Goal: Check status

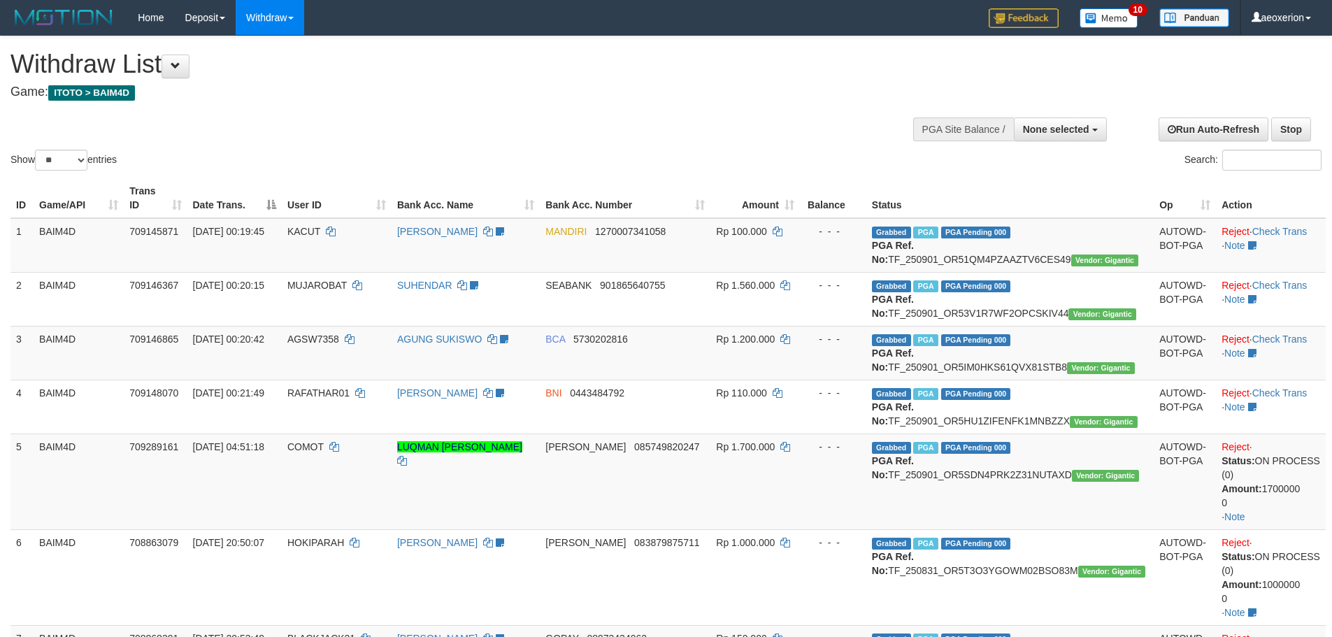
select select
select select "**"
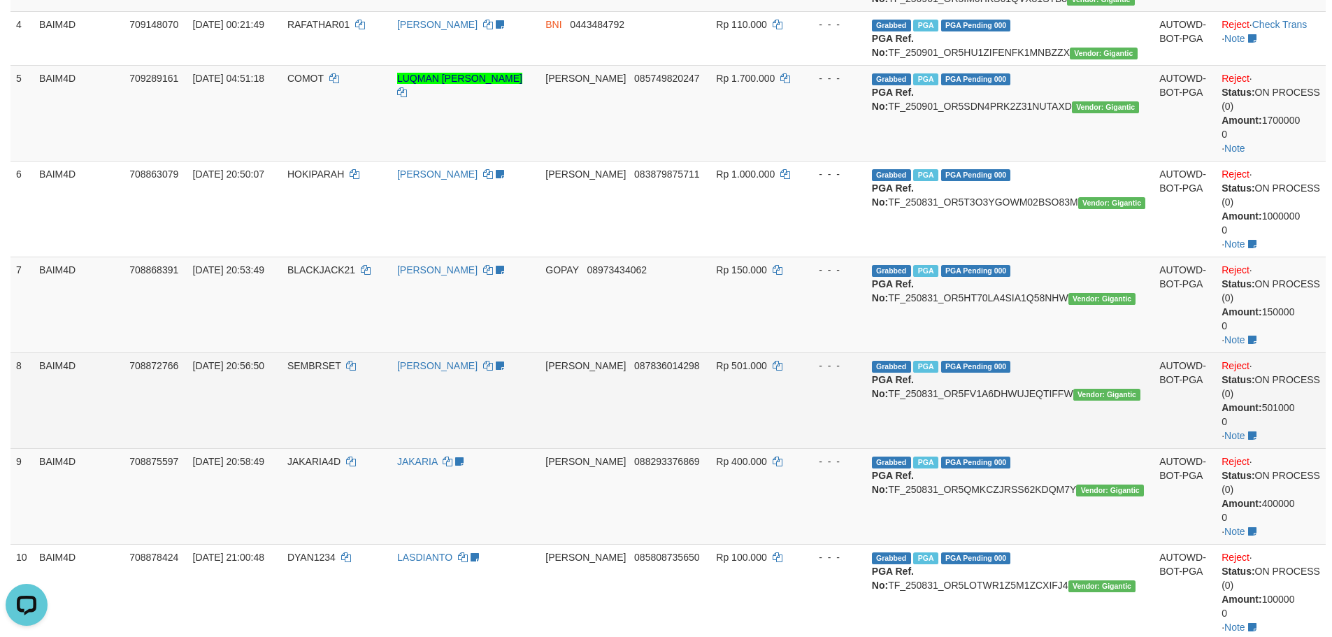
scroll to position [117, 0]
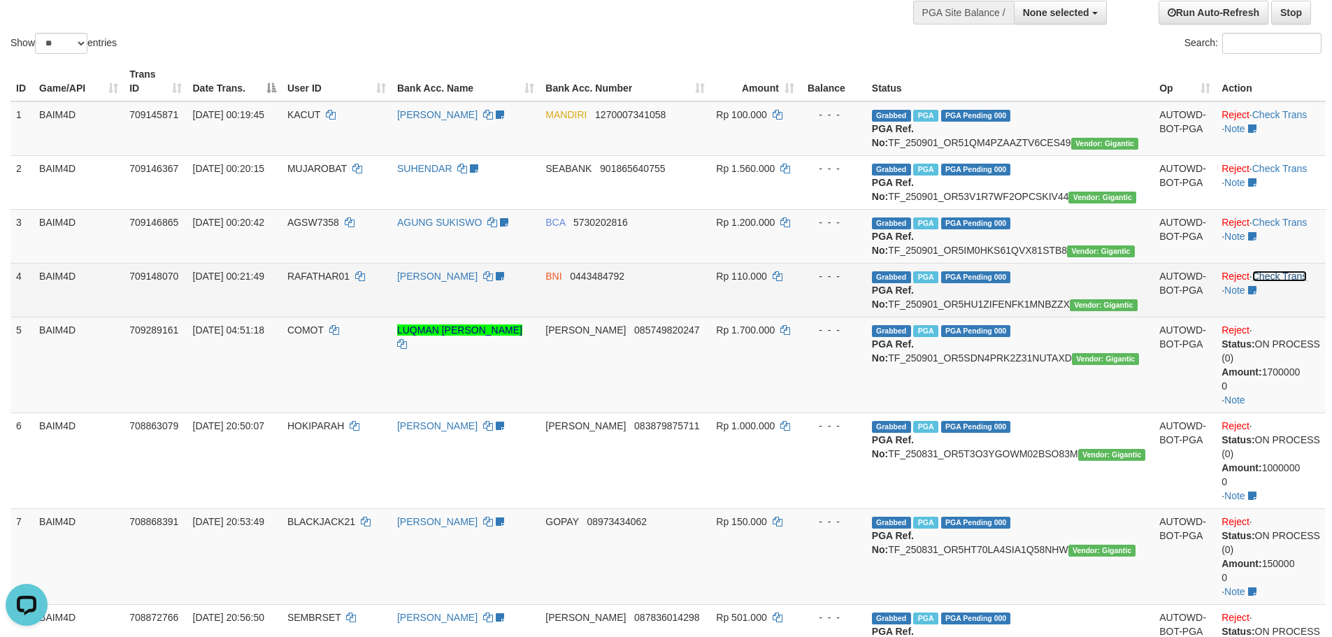
click at [1286, 282] on link "Check Trans" at bounding box center [1279, 276] width 55 height 11
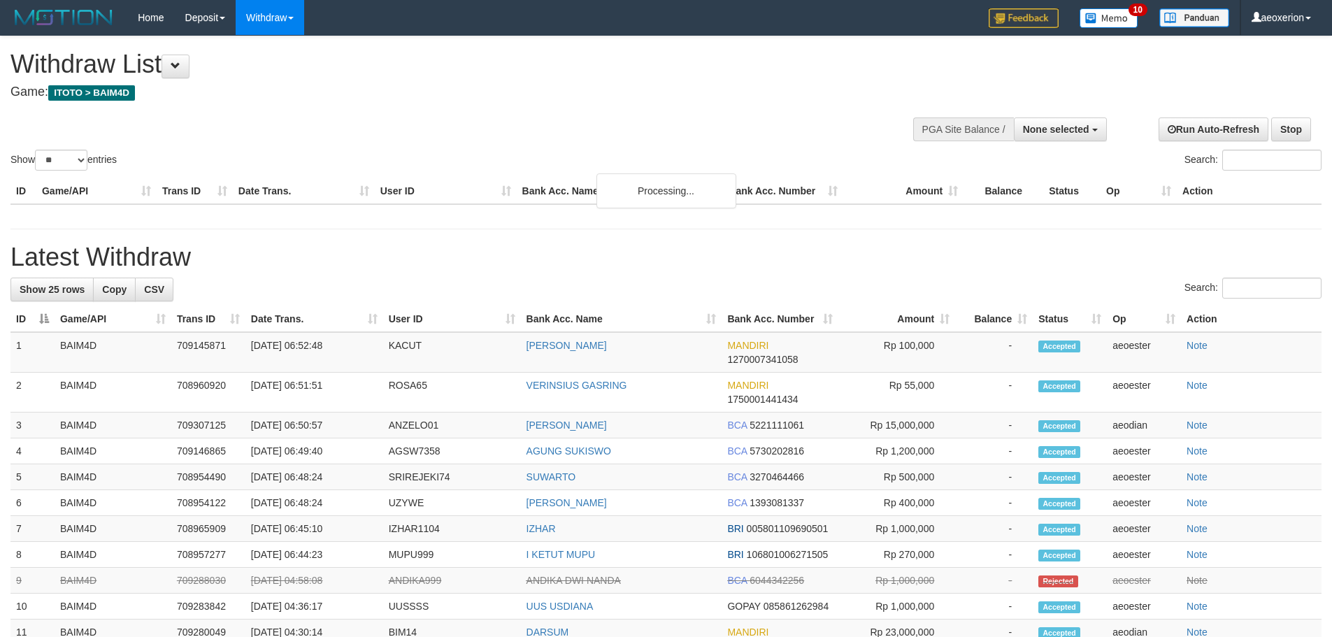
select select
select select "**"
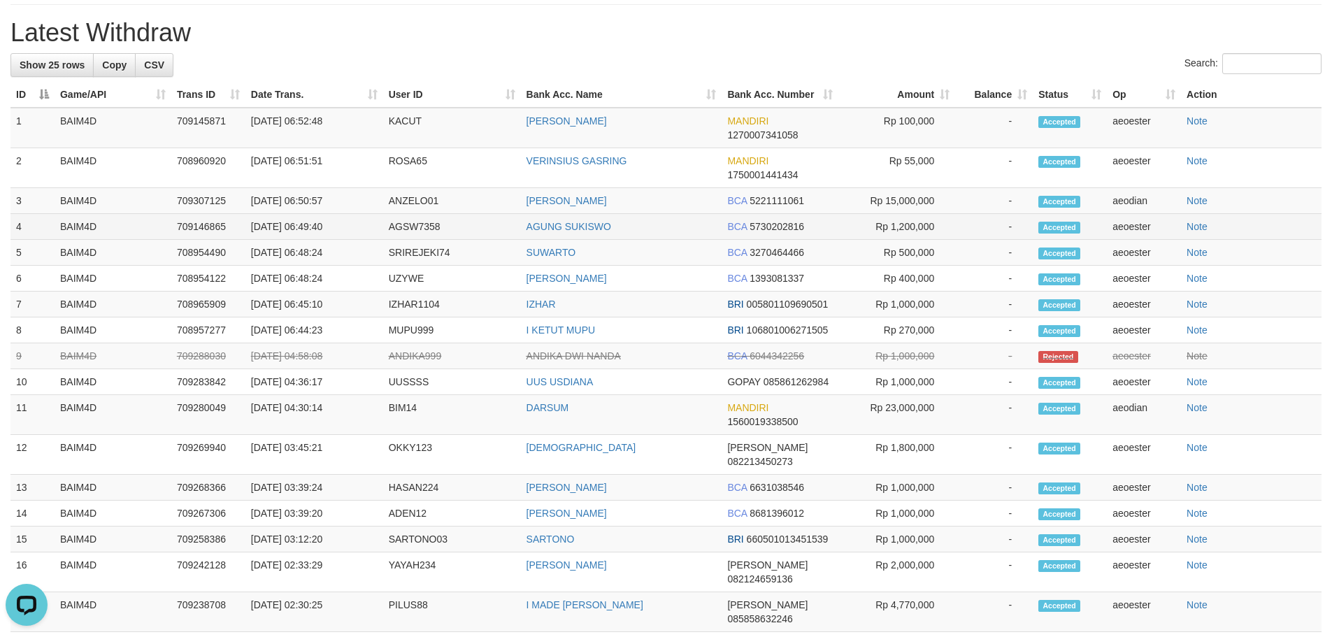
drag, startPoint x: 1110, startPoint y: 304, endPoint x: 1149, endPoint y: 415, distance: 117.2
click at [1149, 415] on tbody "1 BAIM4D 709145871 01/09/2025 06:52:48 KACUT MANSUR SURYADI MANDIRI 12700073410…" at bounding box center [665, 487] width 1311 height 759
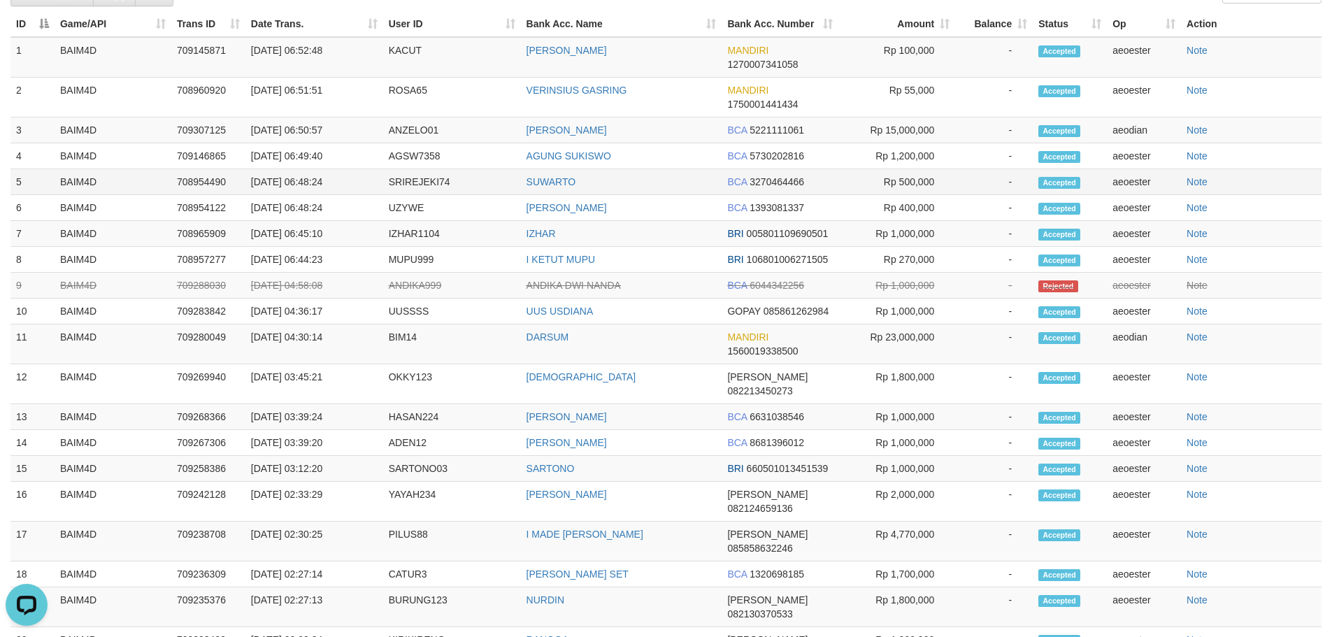
scroll to position [1165, 0]
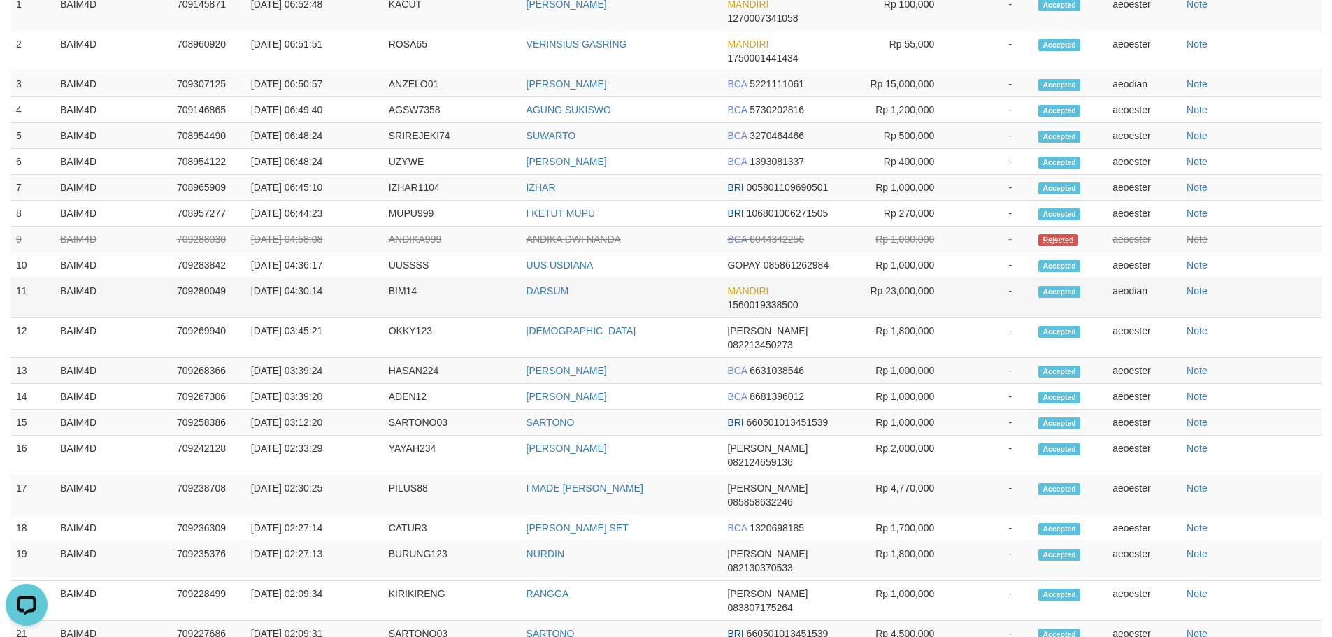
drag, startPoint x: 882, startPoint y: 469, endPoint x: 939, endPoint y: 473, distance: 56.7
click at [939, 318] on td "Rp 23,000,000" at bounding box center [896, 298] width 117 height 40
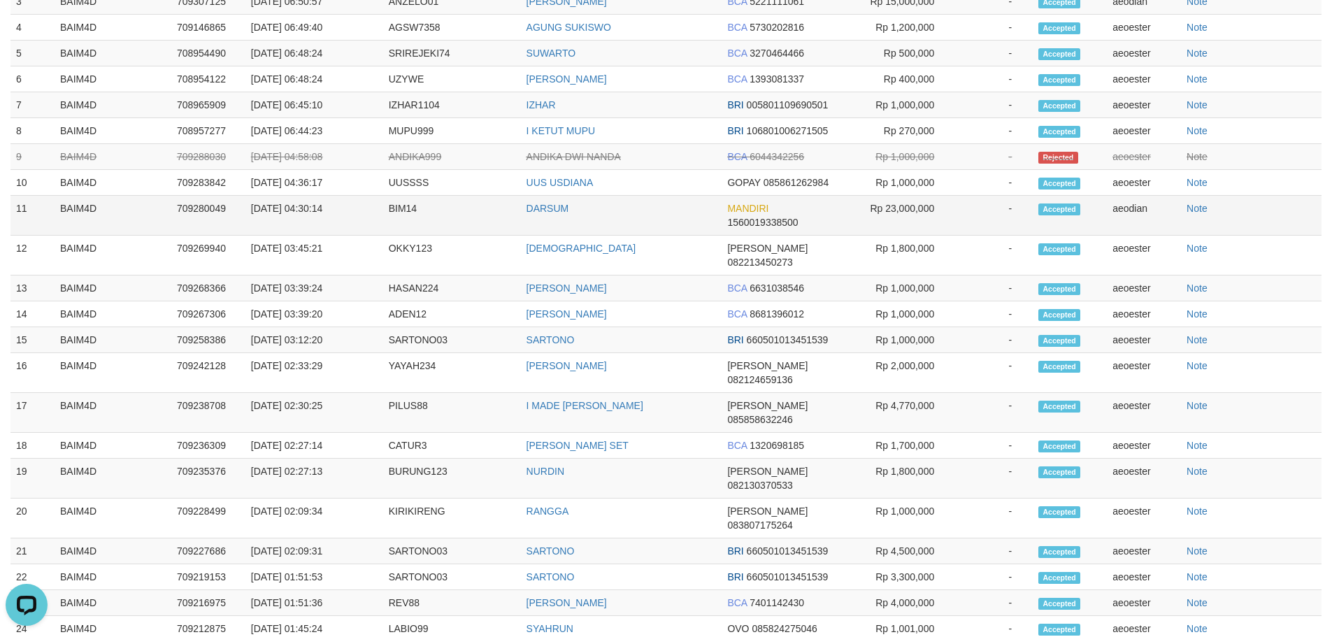
scroll to position [1282, 0]
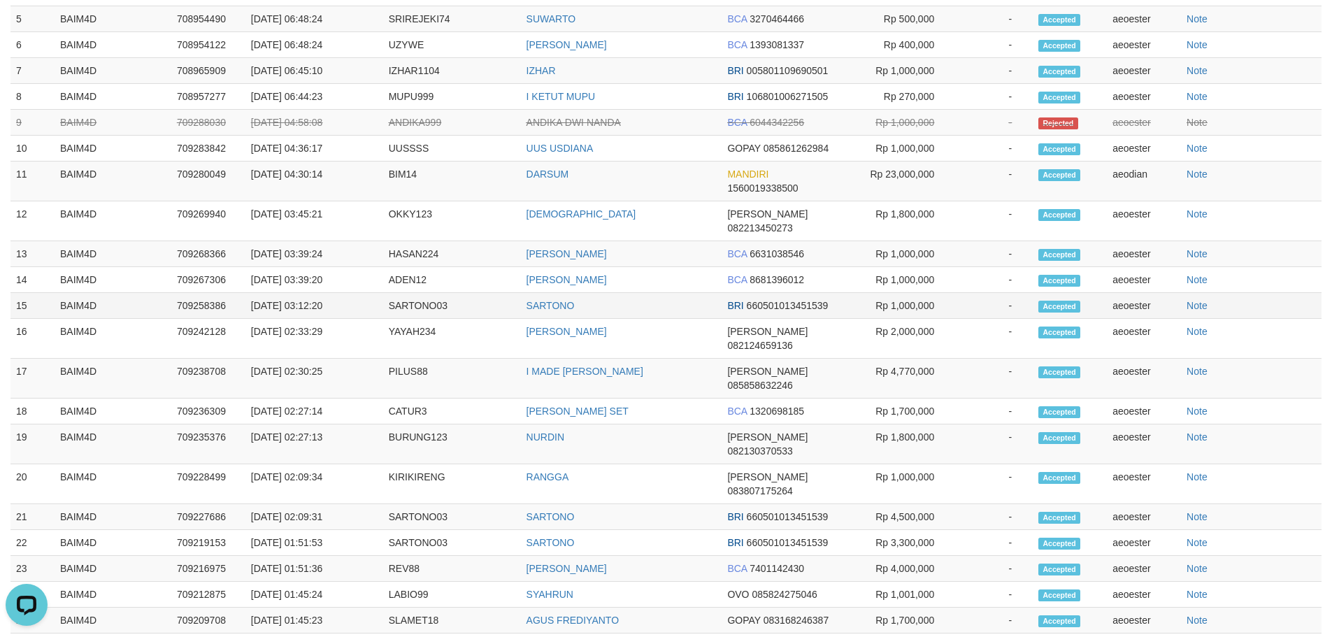
click at [391, 319] on td "SARTONO03" at bounding box center [452, 306] width 138 height 26
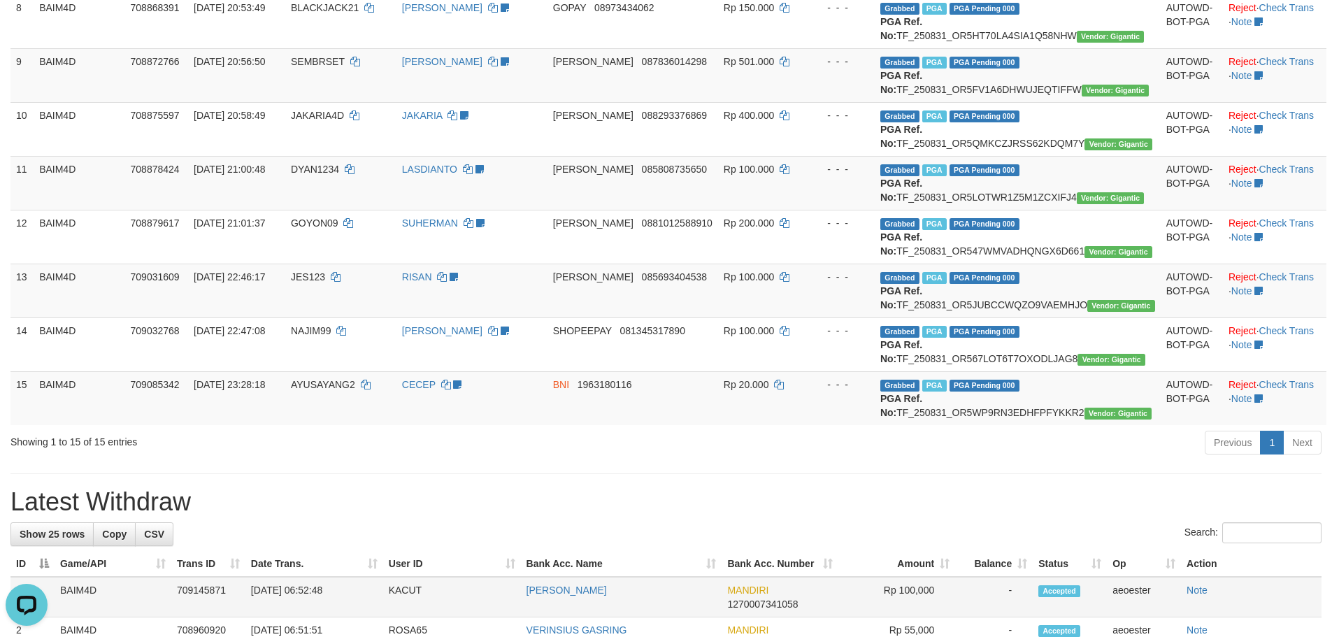
scroll to position [350, 0]
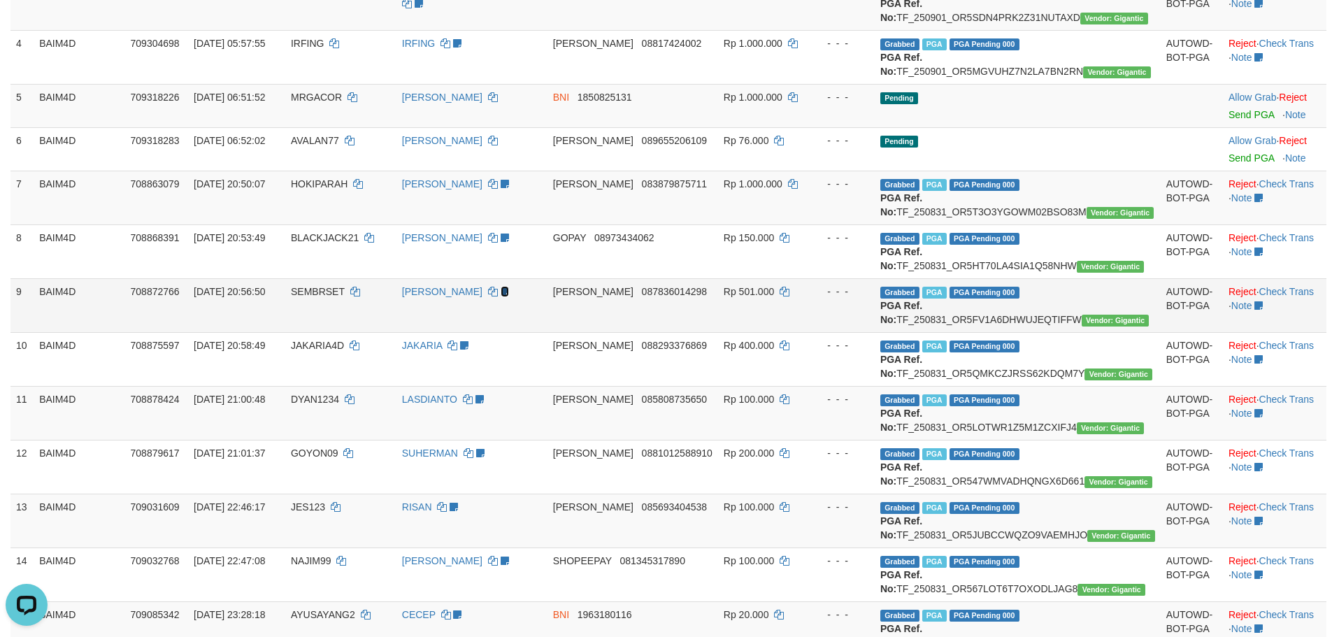
click at [509, 296] on icon at bounding box center [505, 292] width 8 height 10
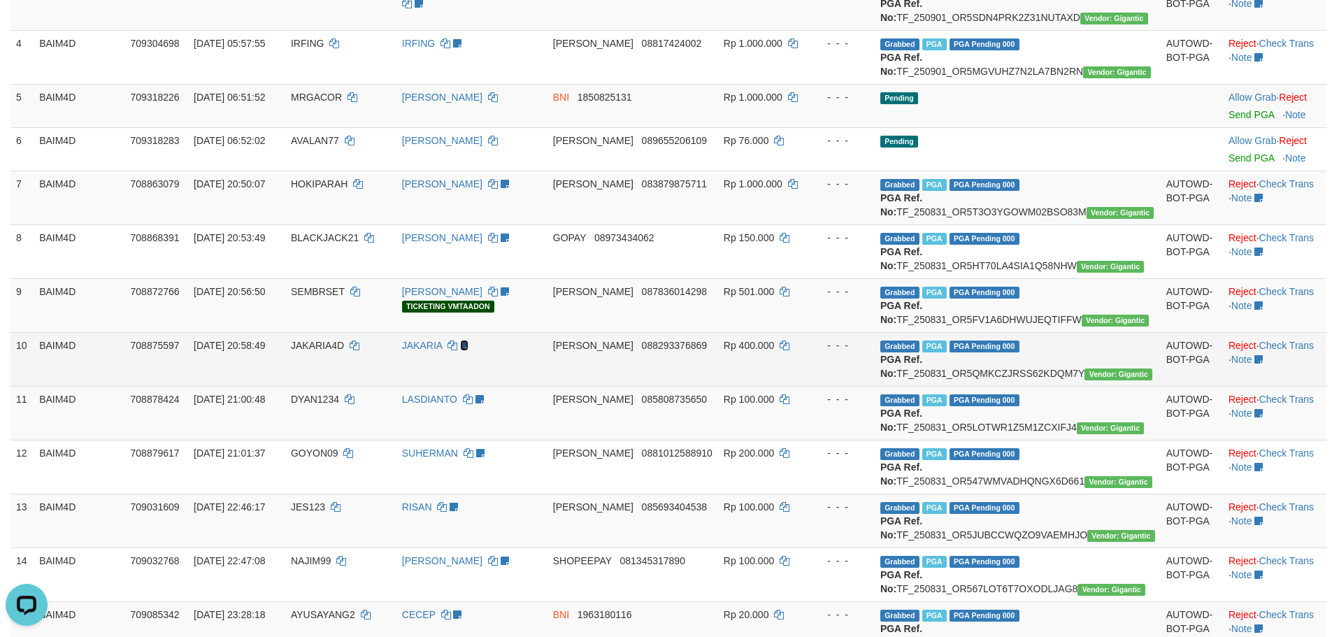
click at [468, 350] on icon at bounding box center [464, 345] width 8 height 10
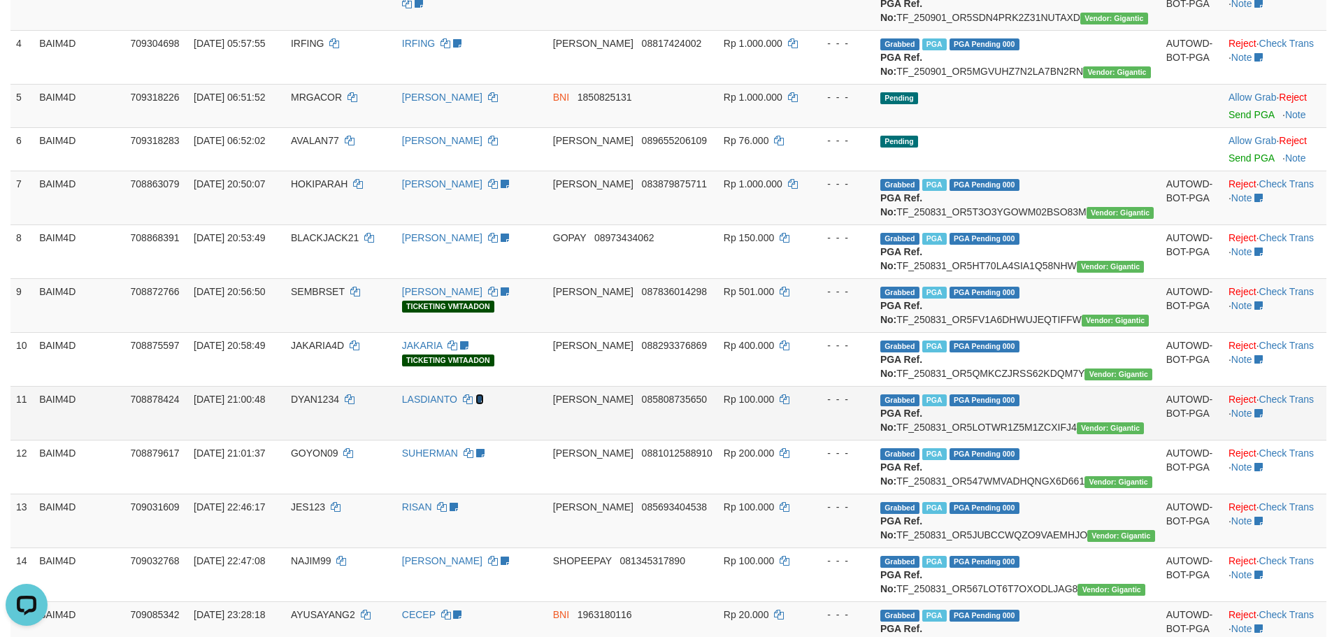
click at [484, 404] on icon at bounding box center [479, 399] width 8 height 10
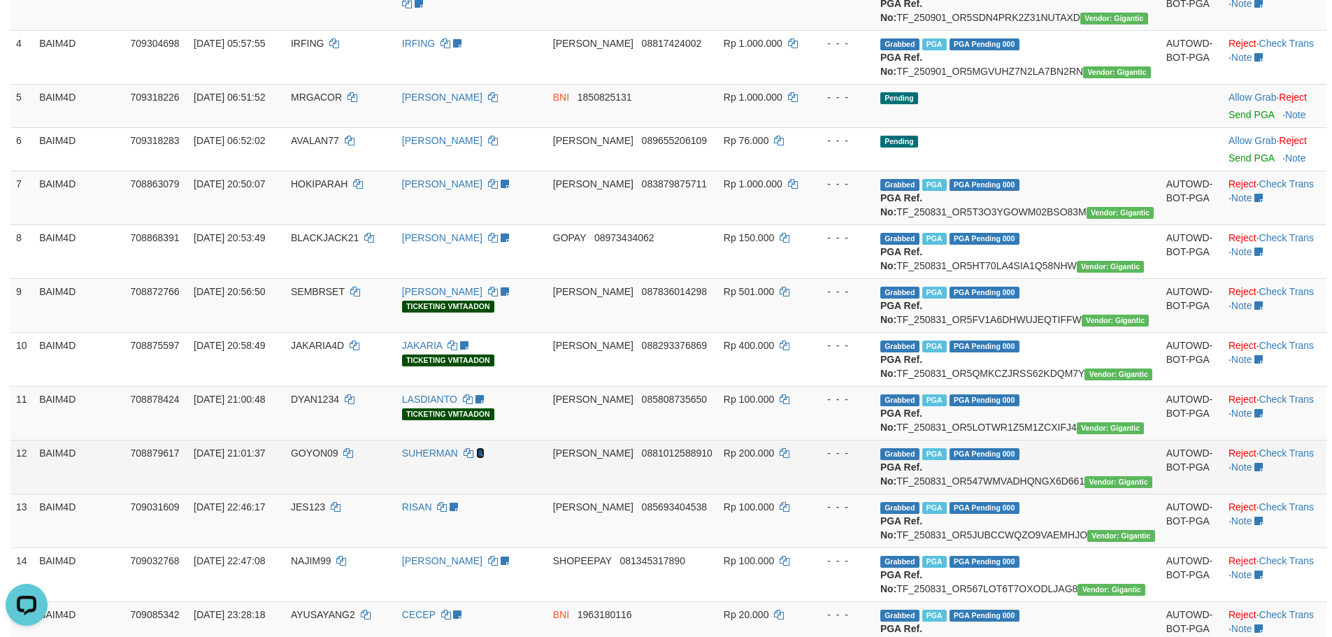
click at [485, 458] on icon at bounding box center [480, 453] width 8 height 10
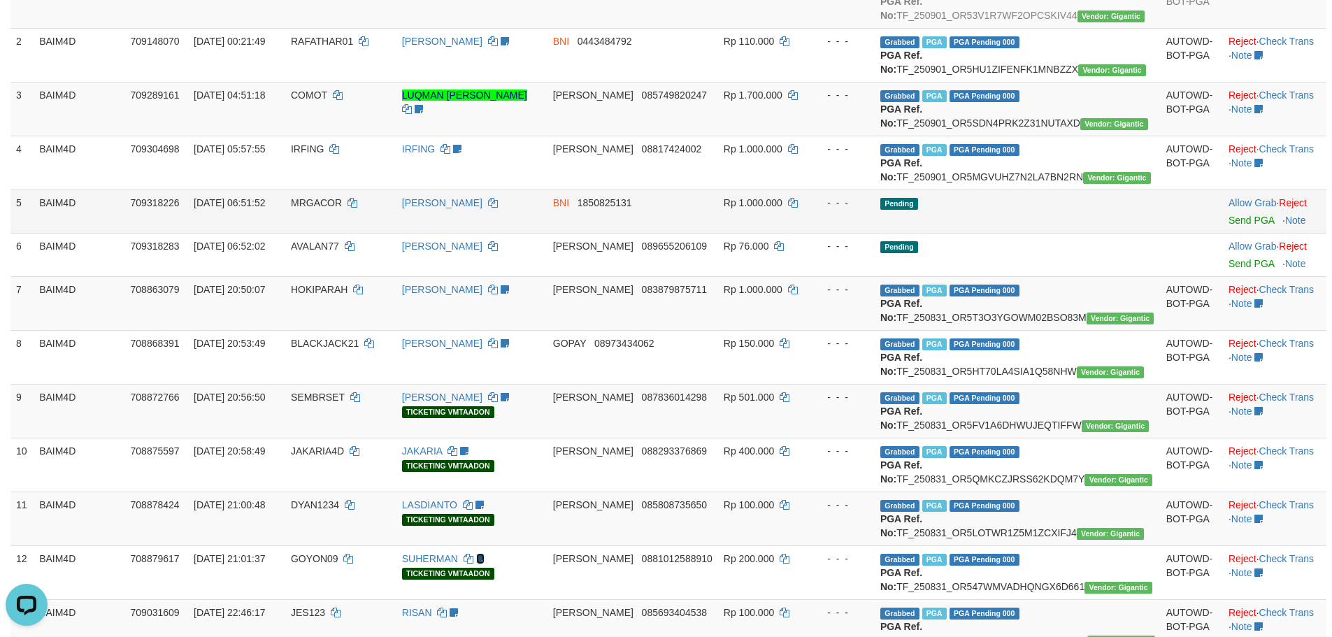
scroll to position [0, 0]
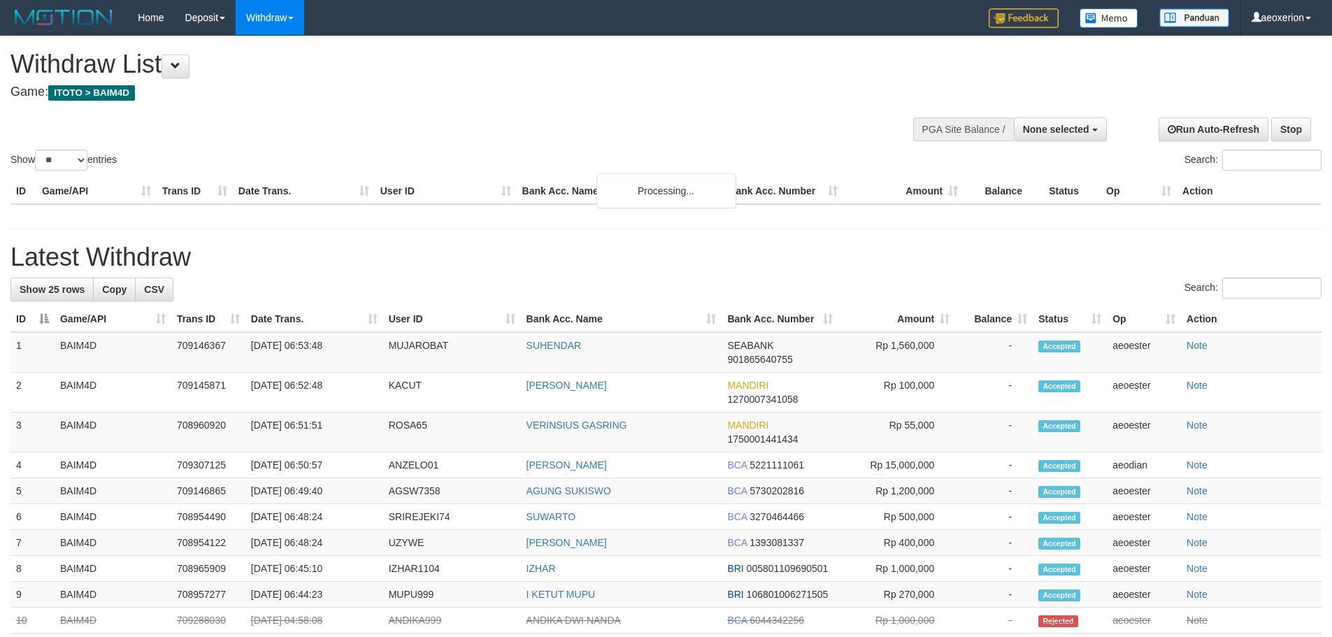
select select
select select "**"
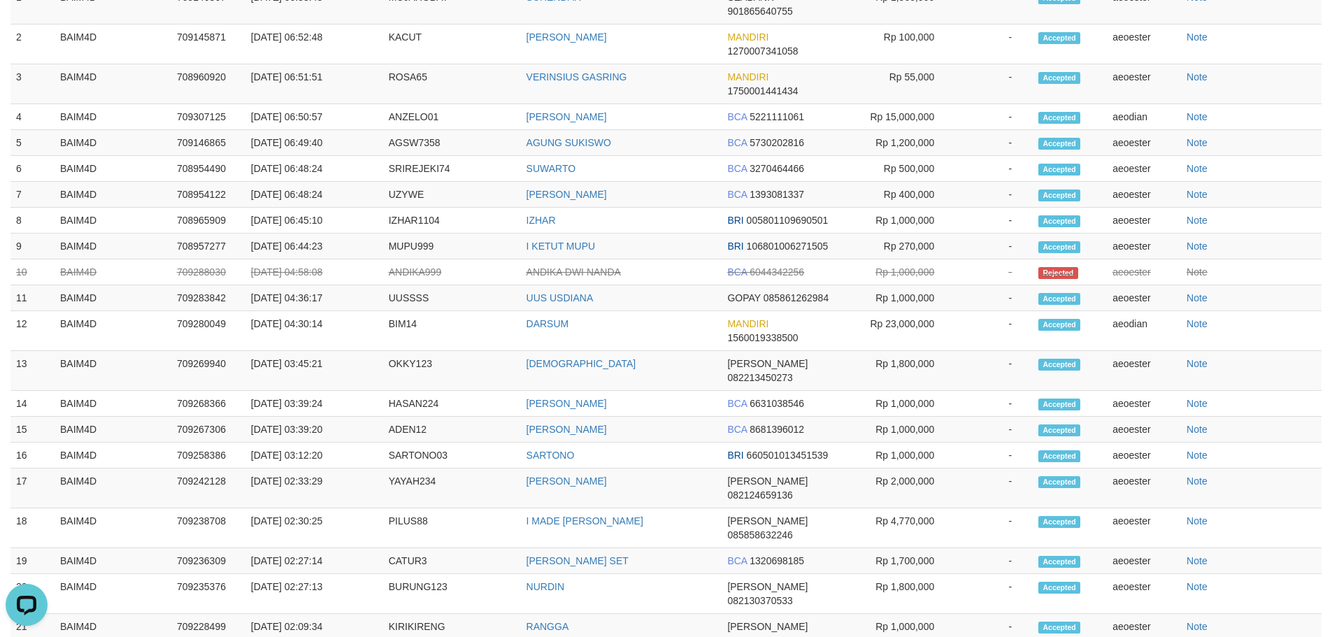
scroll to position [1140, 0]
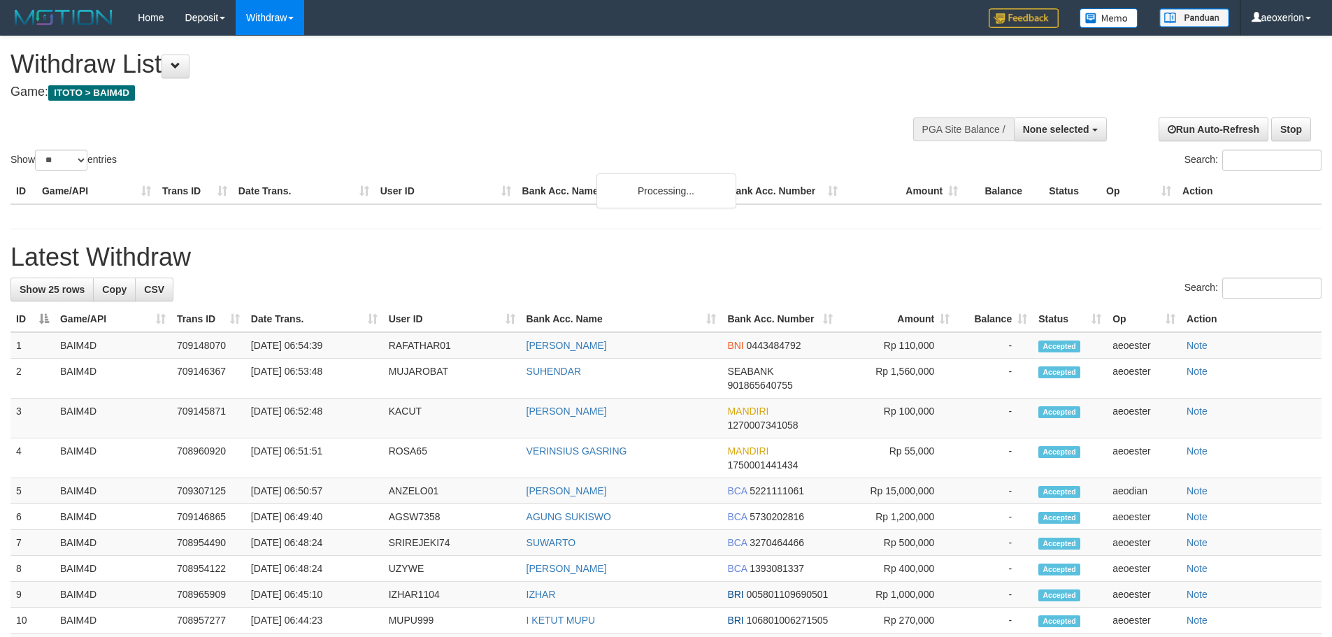
select select
select select "**"
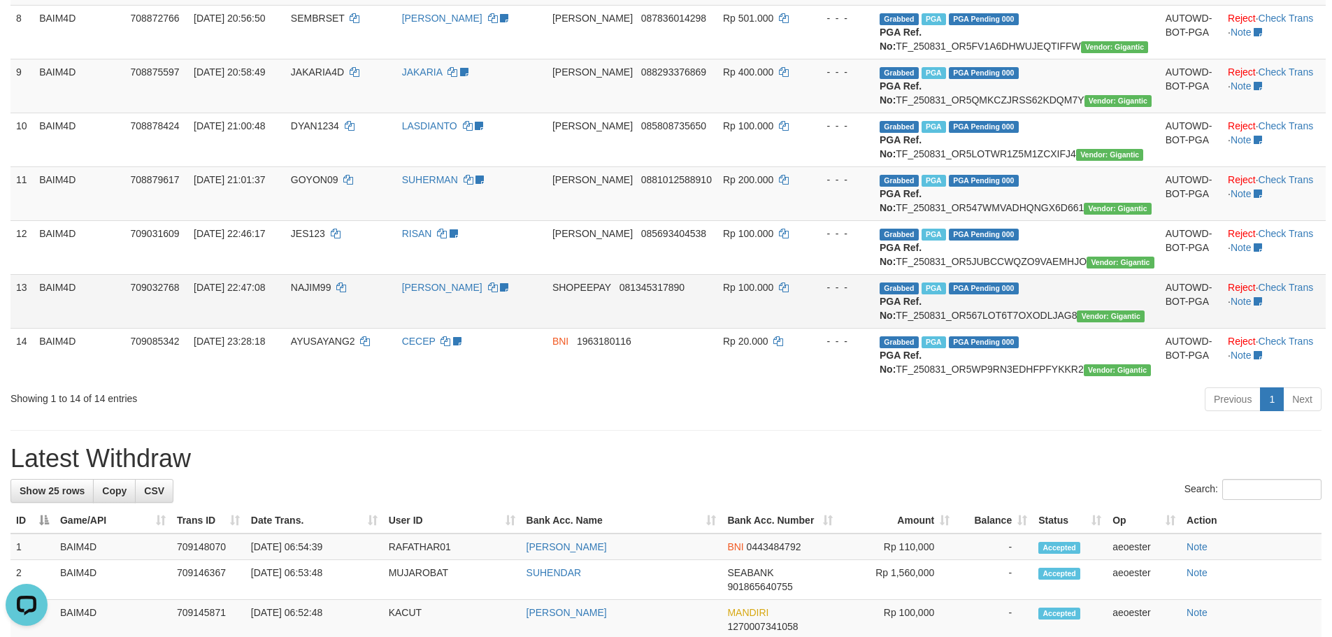
scroll to position [699, 0]
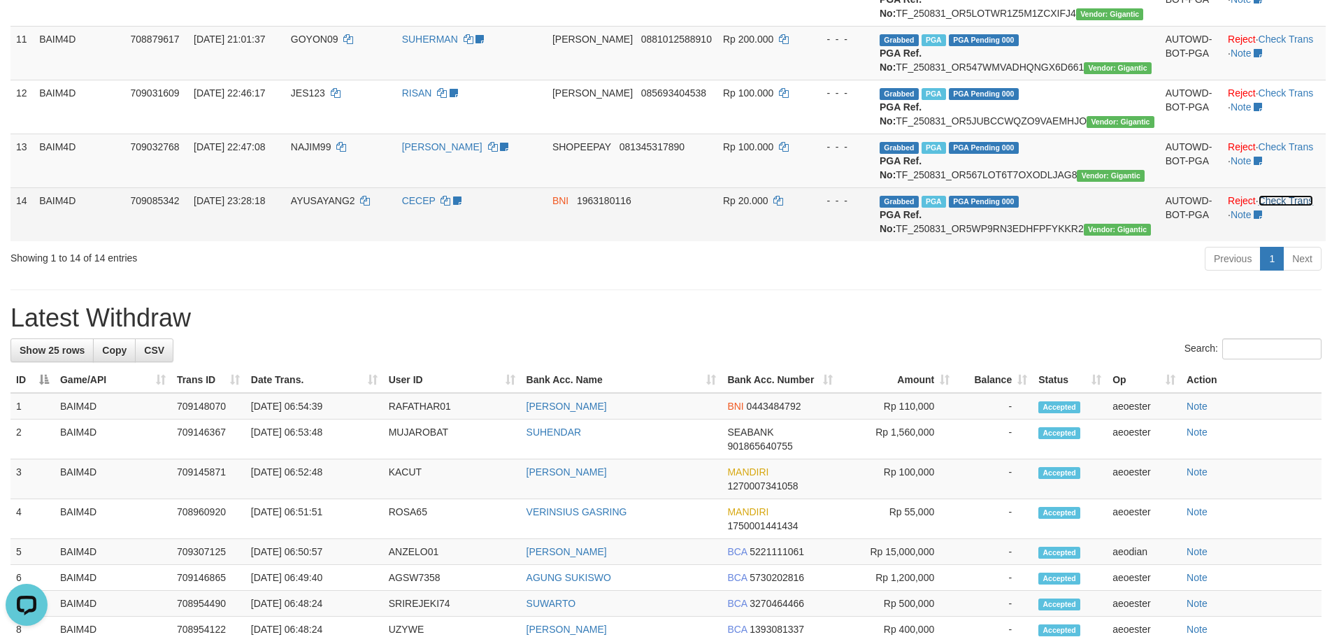
click at [1279, 206] on link "Check Trans" at bounding box center [1285, 200] width 55 height 11
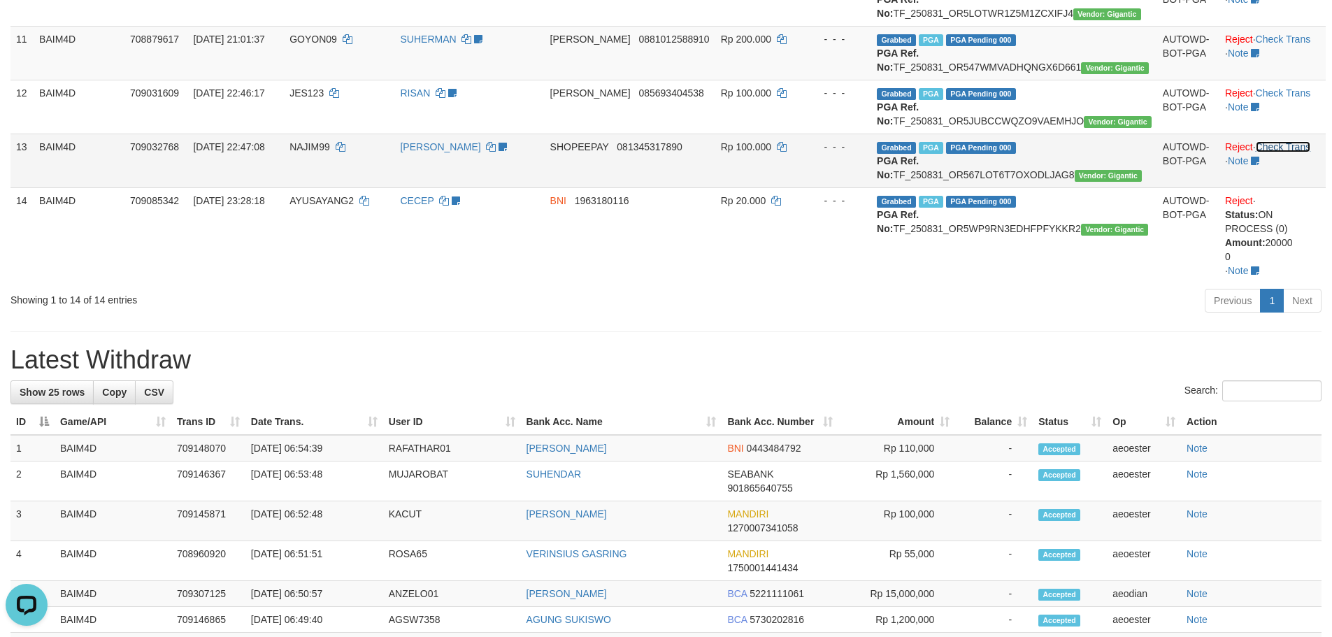
click at [1266, 152] on link "Check Trans" at bounding box center [1283, 146] width 55 height 11
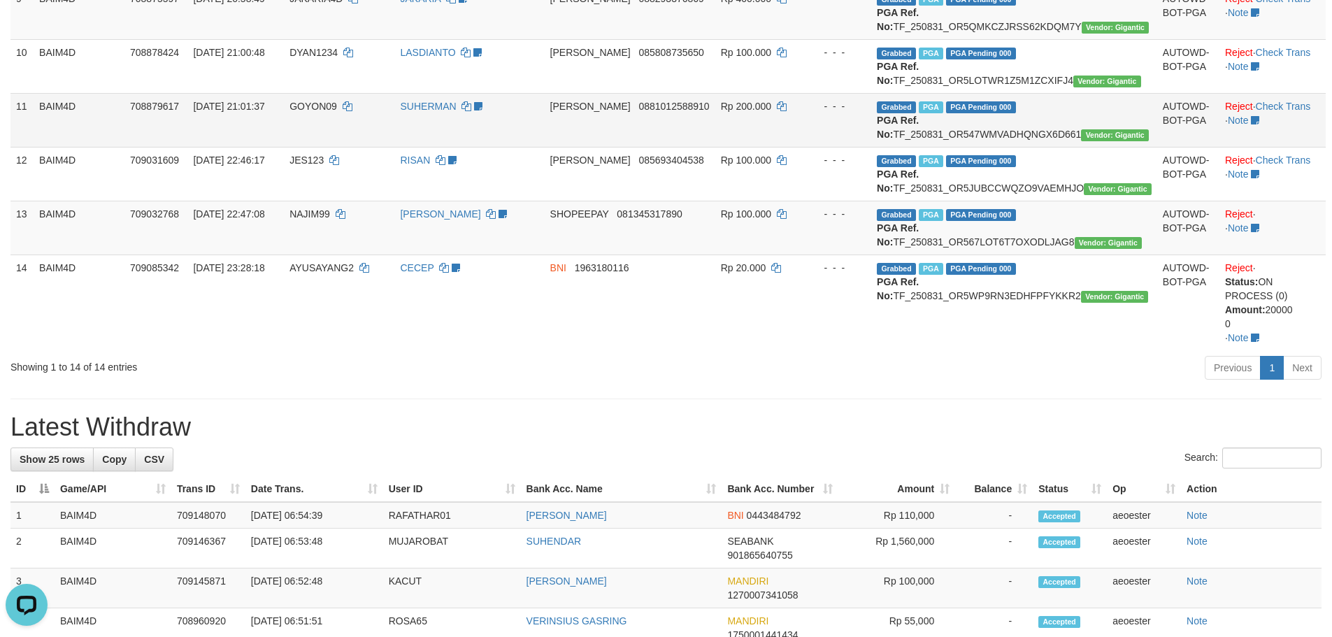
scroll to position [582, 0]
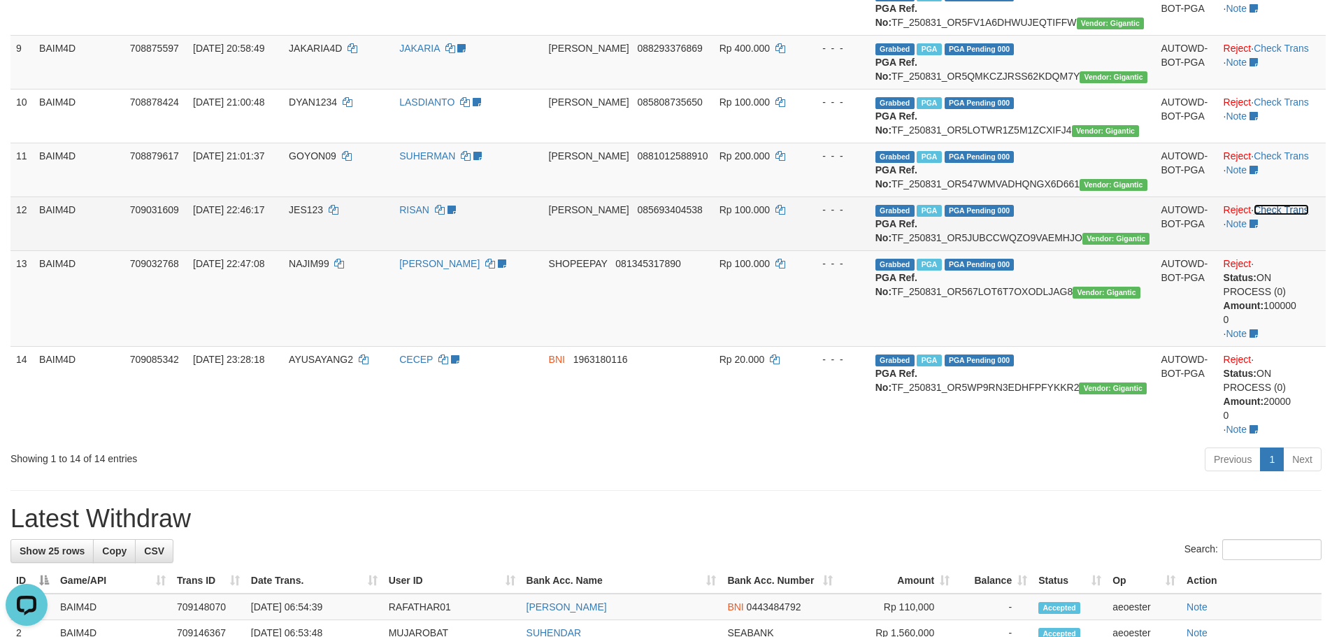
click at [1274, 215] on link "Check Trans" at bounding box center [1281, 209] width 55 height 11
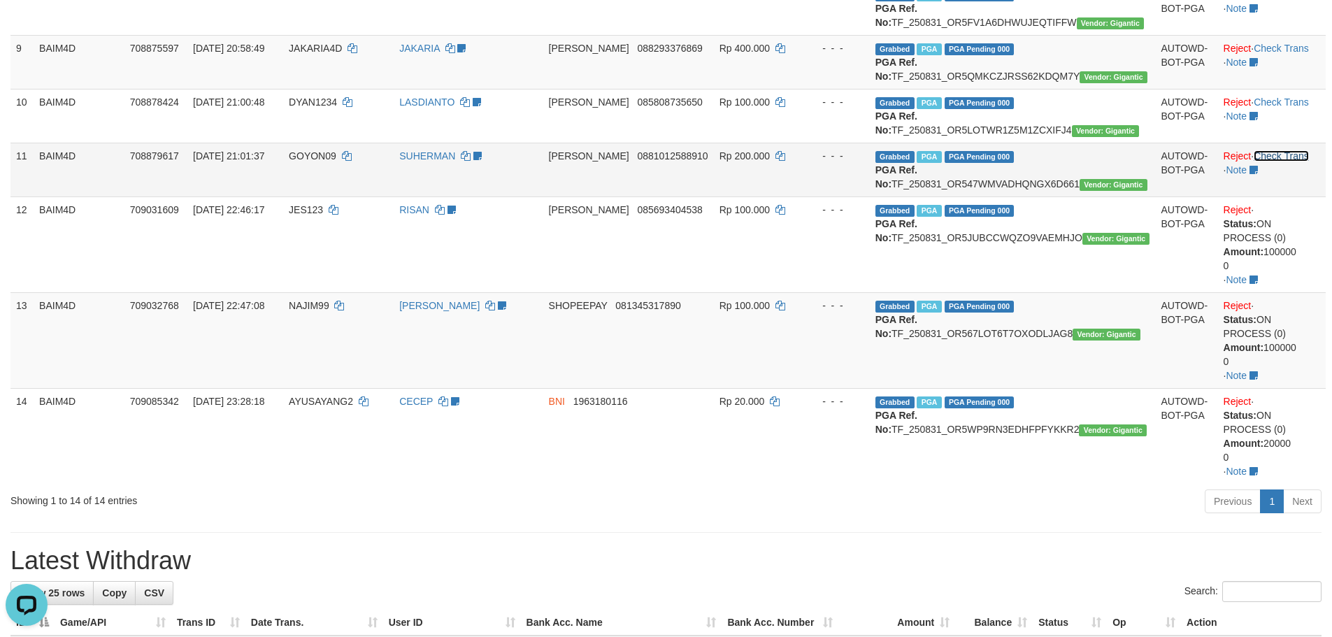
click at [1277, 162] on link "Check Trans" at bounding box center [1281, 155] width 55 height 11
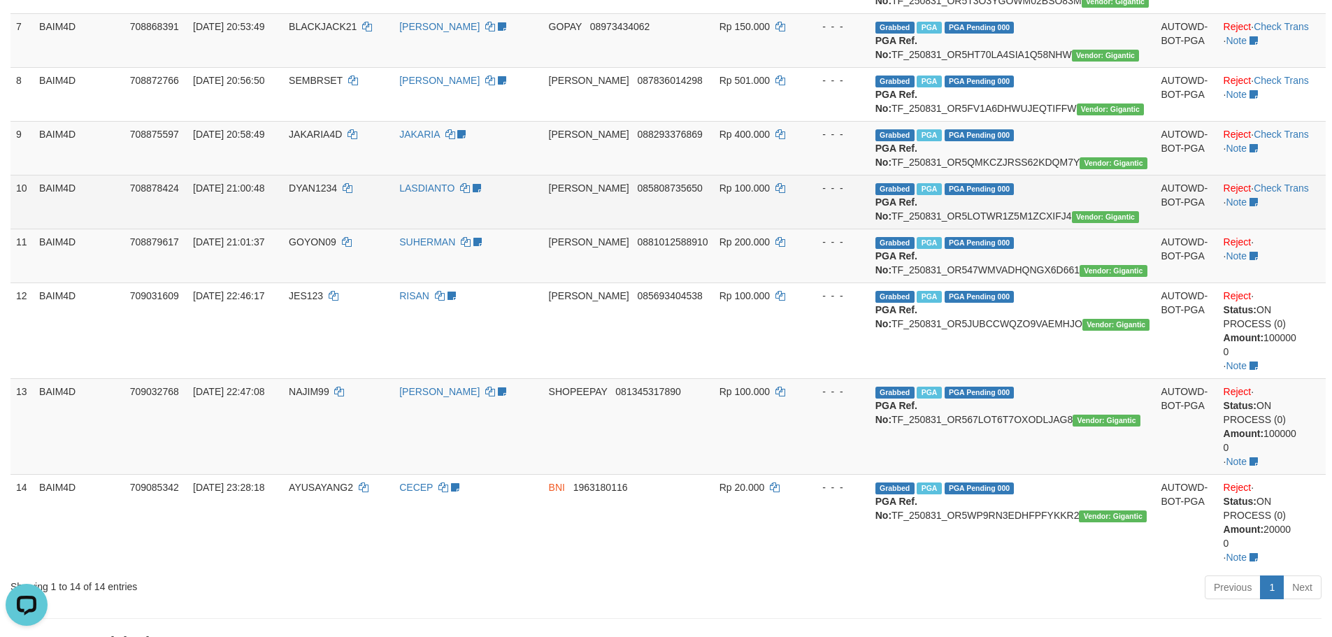
scroll to position [466, 0]
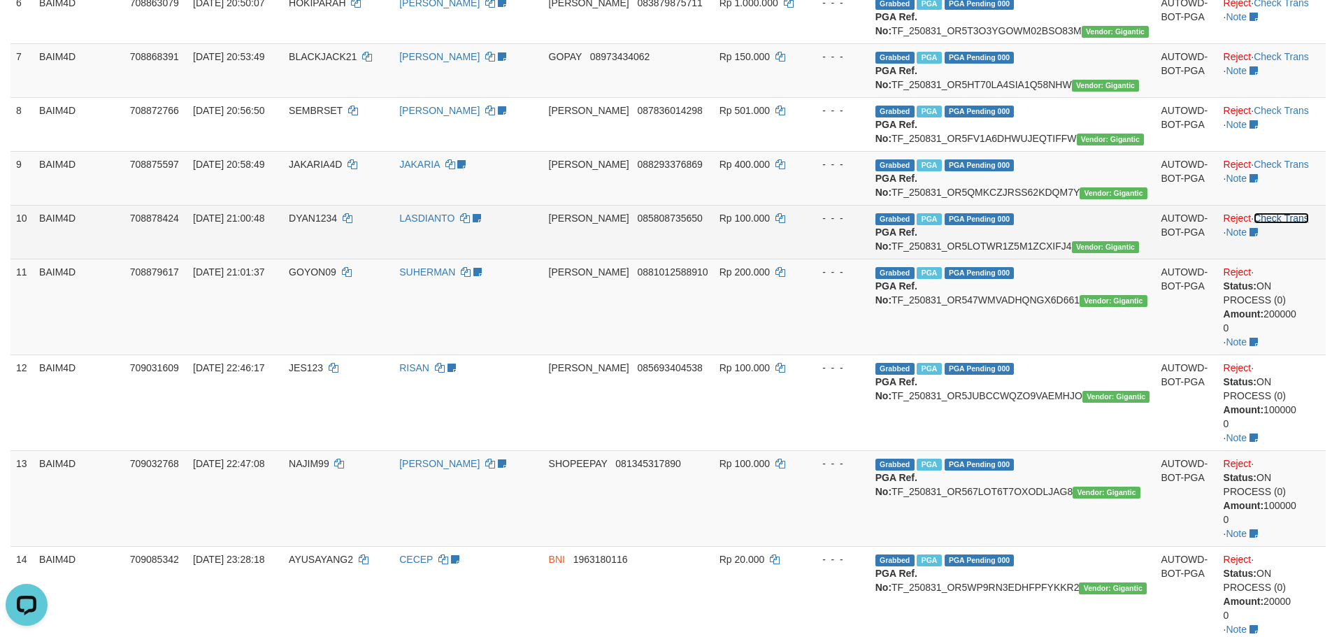
click at [1274, 224] on link "Check Trans" at bounding box center [1281, 218] width 55 height 11
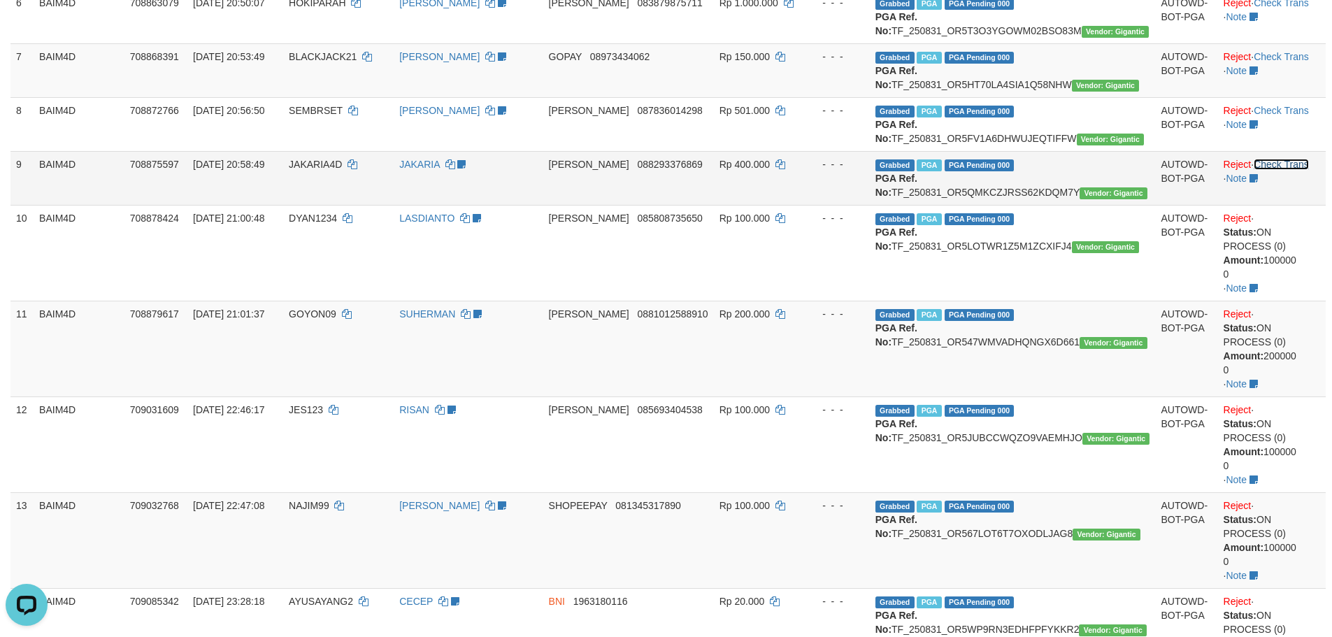
click at [1284, 170] on link "Check Trans" at bounding box center [1281, 164] width 55 height 11
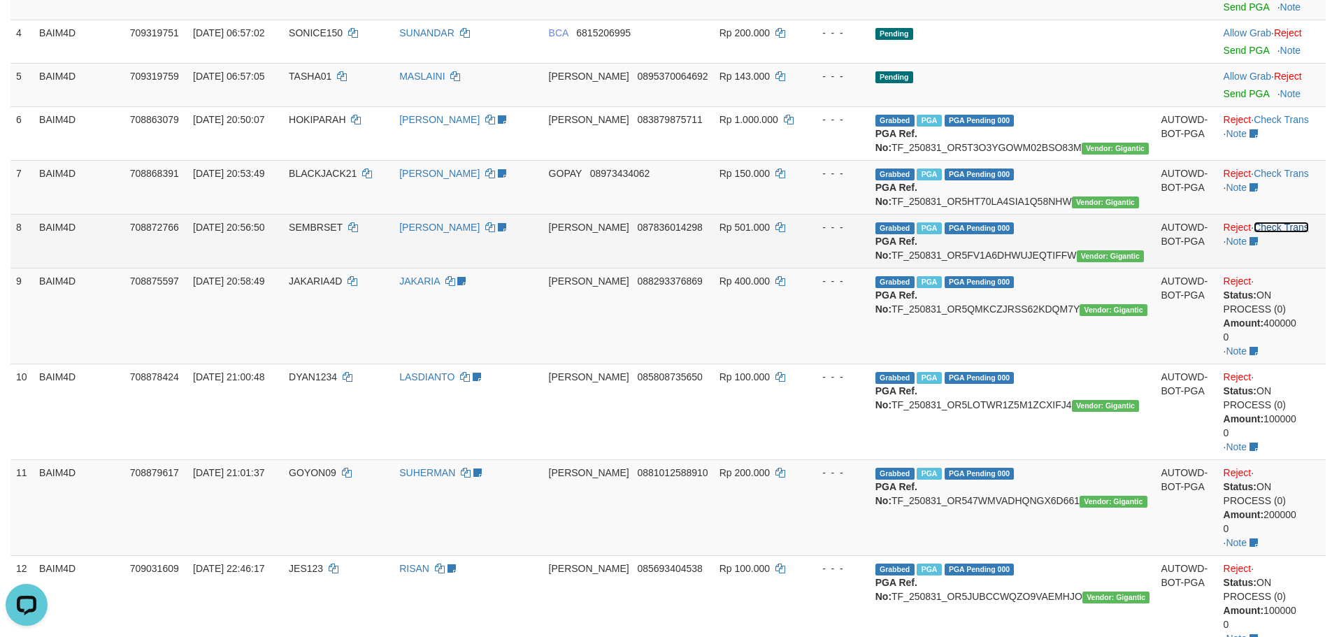
click at [1268, 233] on link "Check Trans" at bounding box center [1281, 227] width 55 height 11
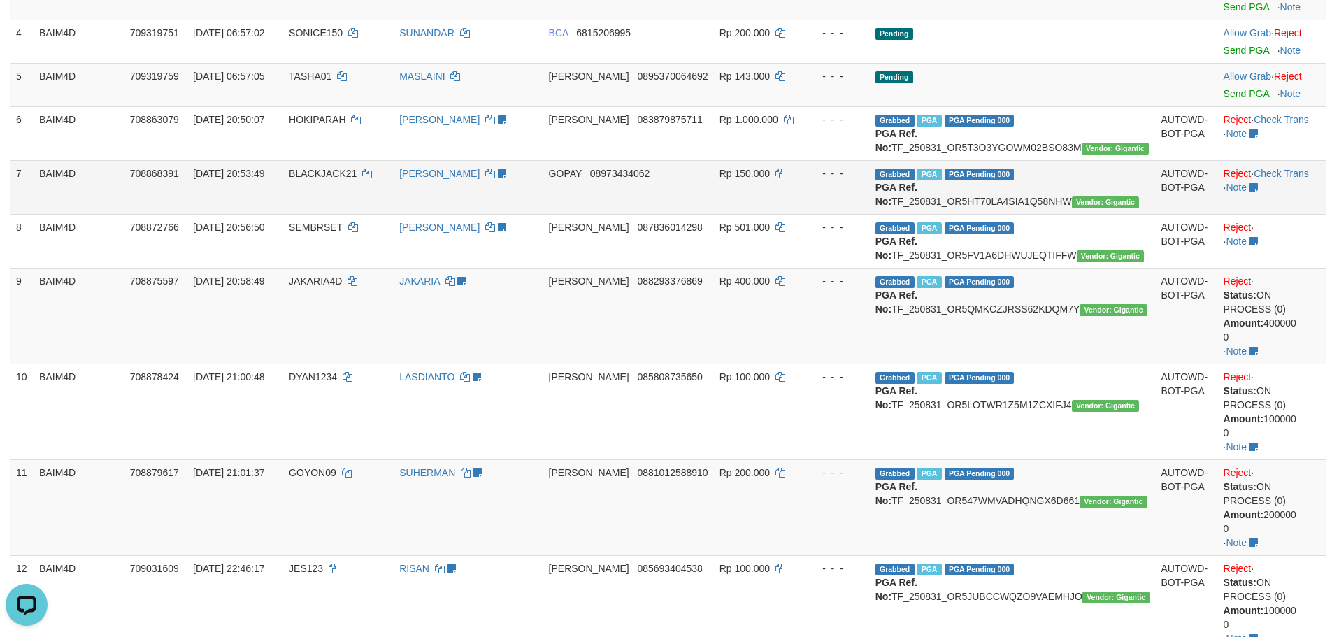
click at [1282, 214] on td "Reject · Check Trans · Note" at bounding box center [1272, 187] width 108 height 54
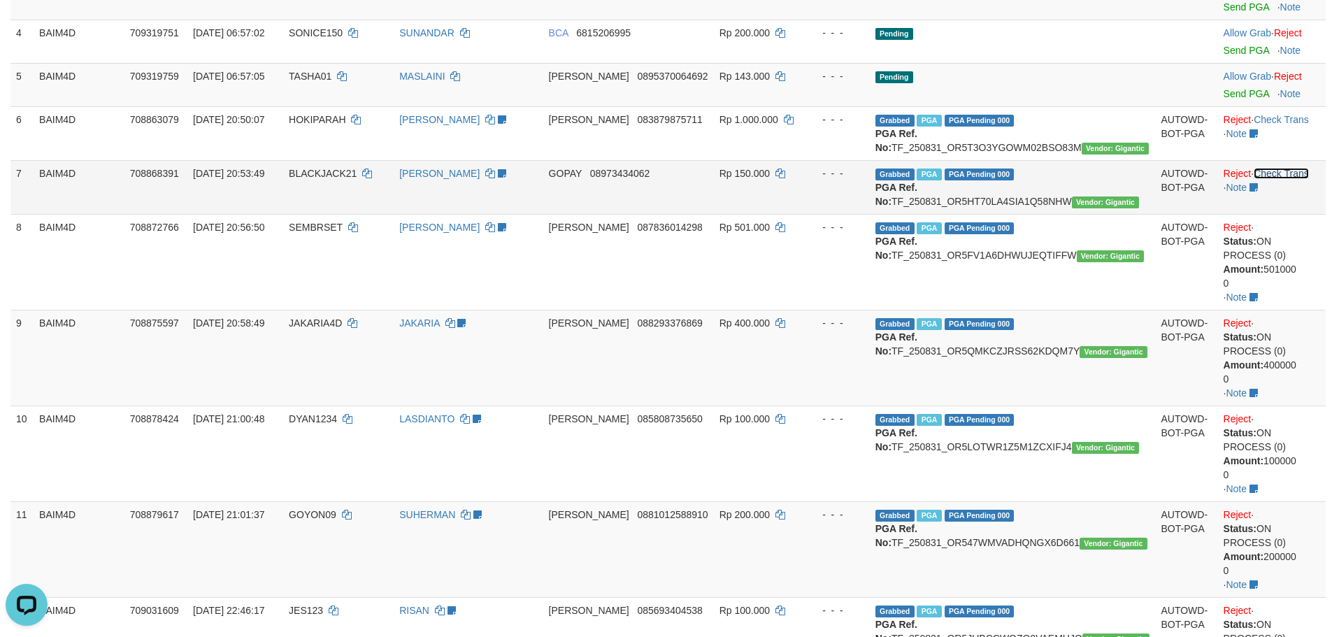
click at [1282, 179] on link "Check Trans" at bounding box center [1281, 173] width 55 height 11
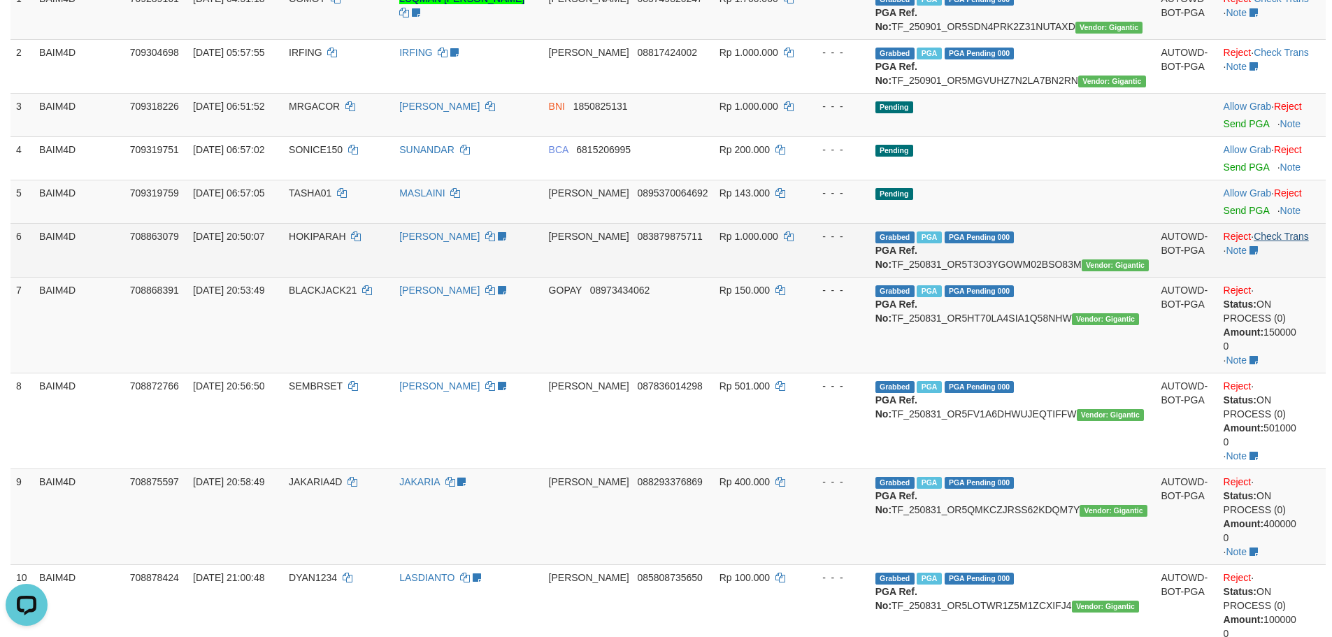
click at [1277, 258] on td "Reject · Check Trans · Note" at bounding box center [1272, 250] width 108 height 54
click at [1277, 242] on link "Check Trans" at bounding box center [1281, 236] width 55 height 11
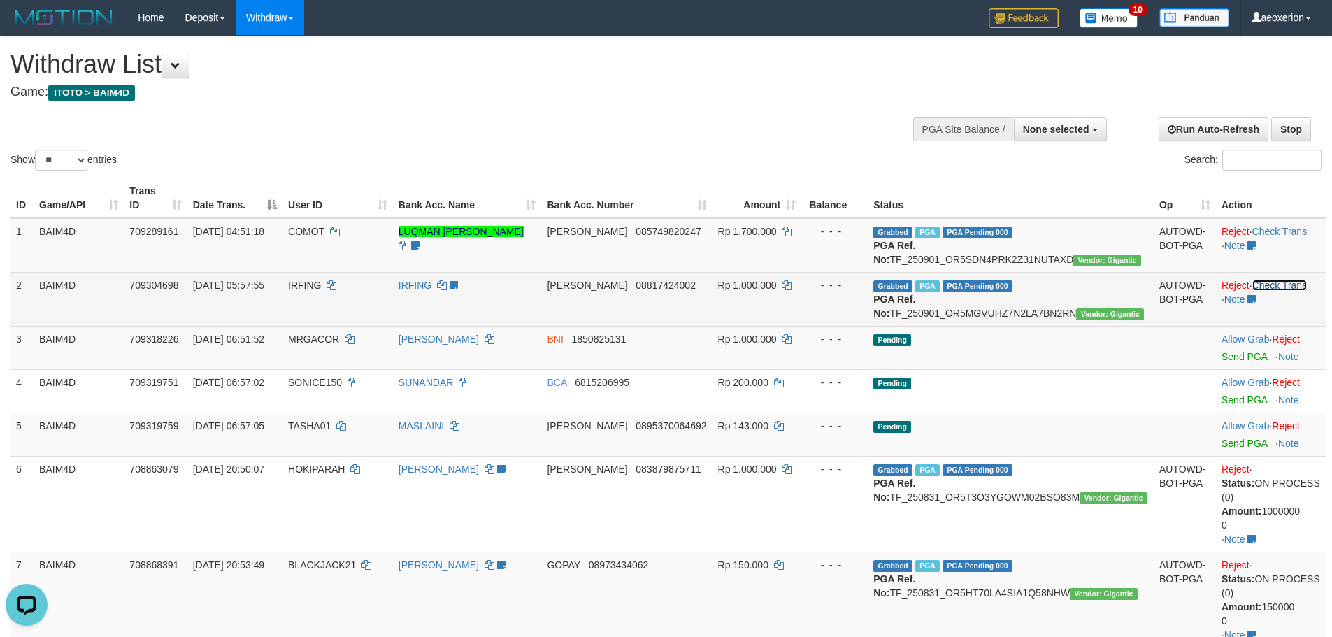
click at [1278, 291] on link "Check Trans" at bounding box center [1279, 285] width 55 height 11
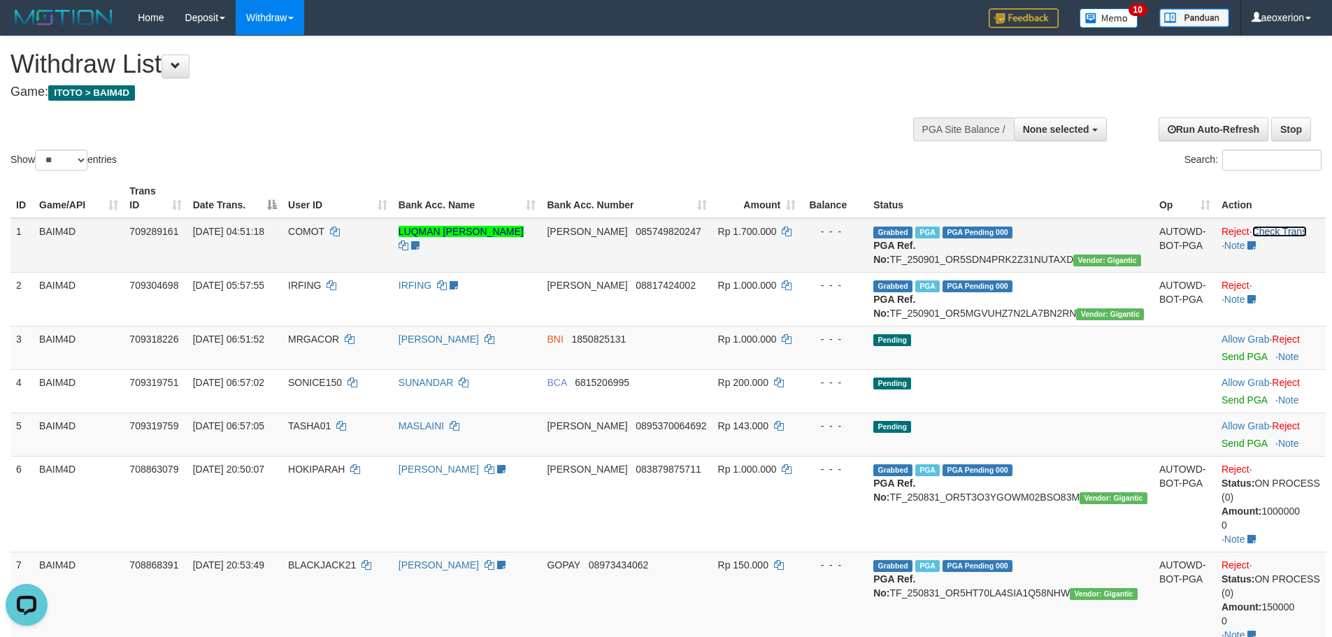
click at [1285, 233] on link "Check Trans" at bounding box center [1279, 231] width 55 height 11
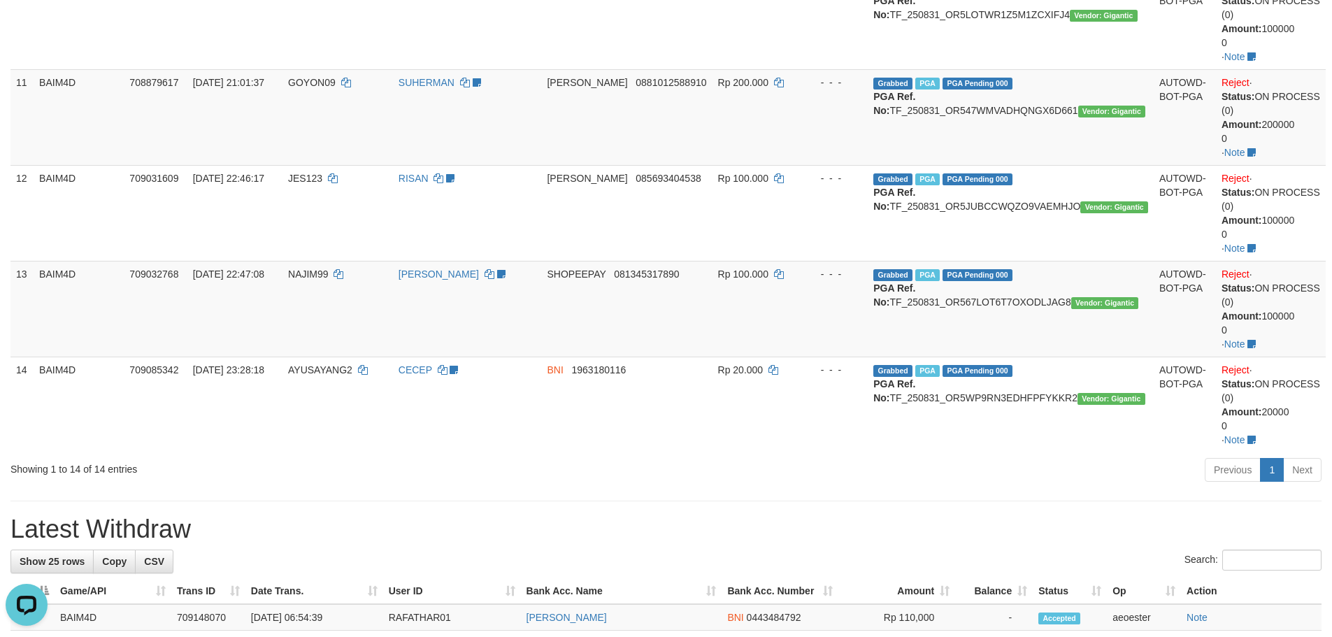
scroll to position [1049, 0]
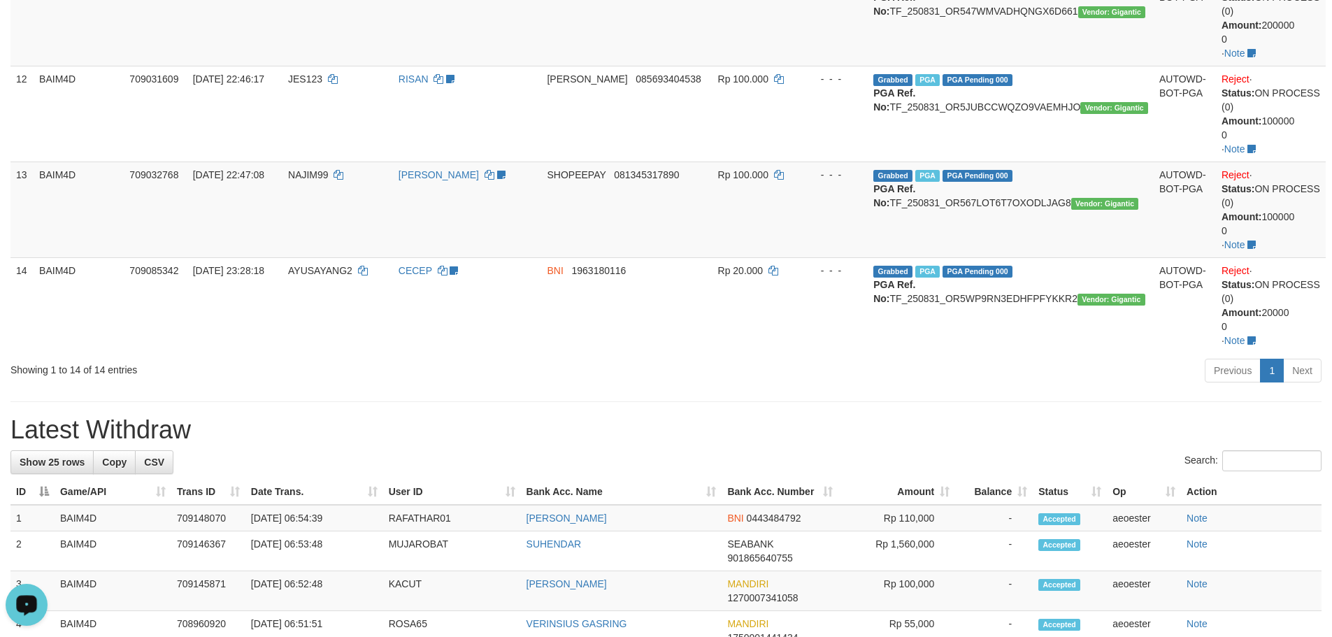
click at [28, 610] on div "Open LiveChat chat widget" at bounding box center [27, 604] width 24 height 24
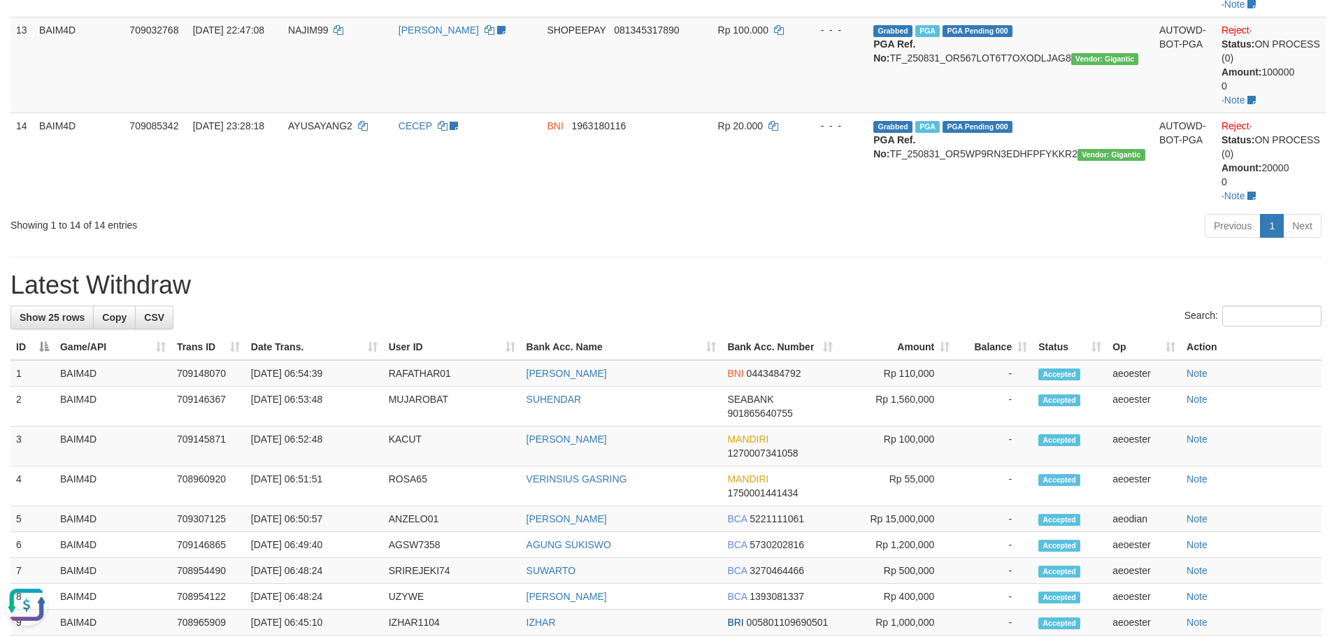
scroll to position [1017, 0]
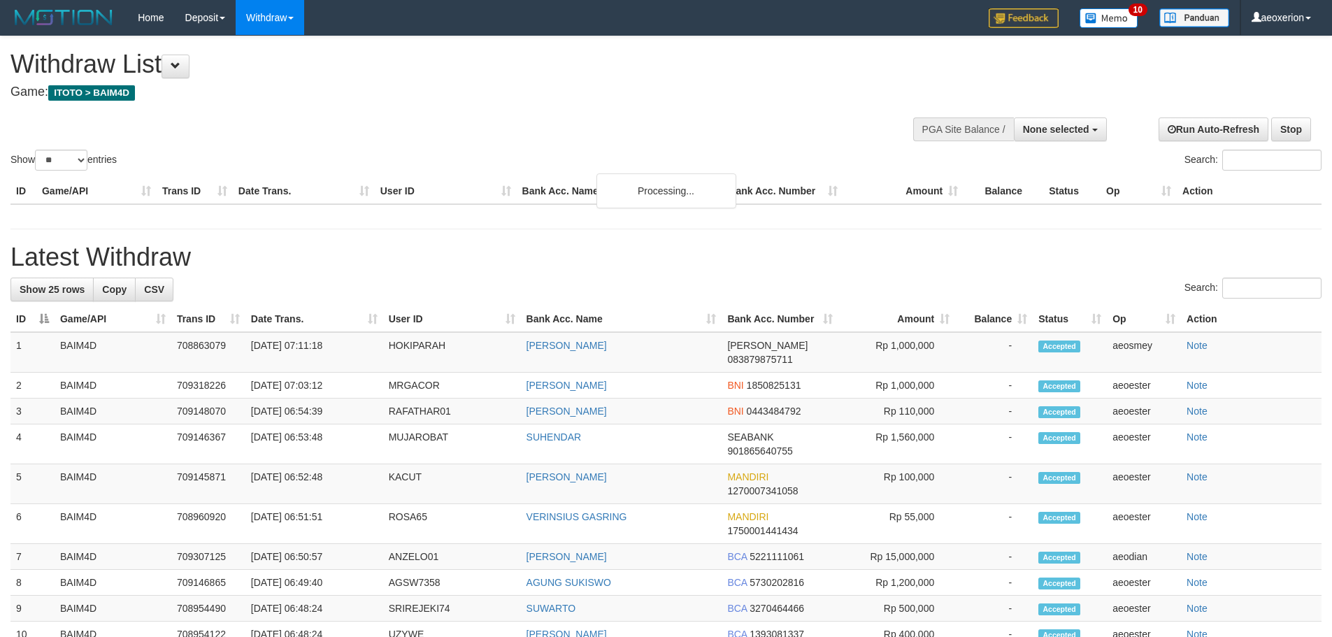
select select
select select "**"
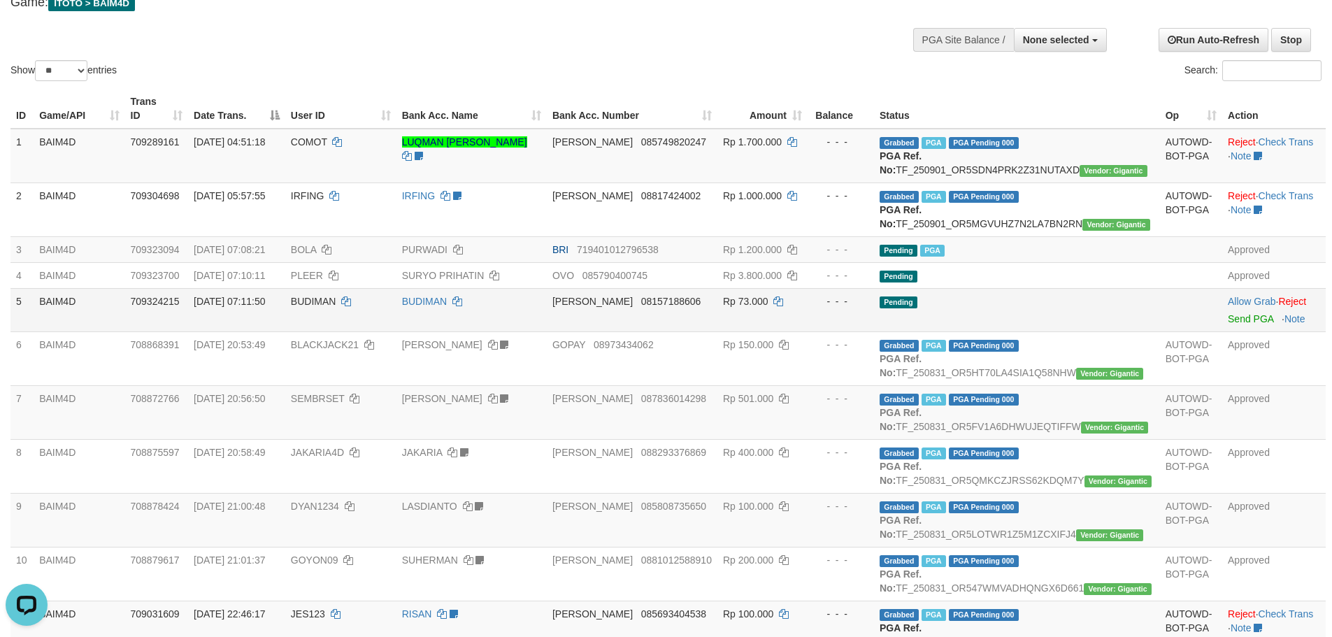
scroll to position [124, 0]
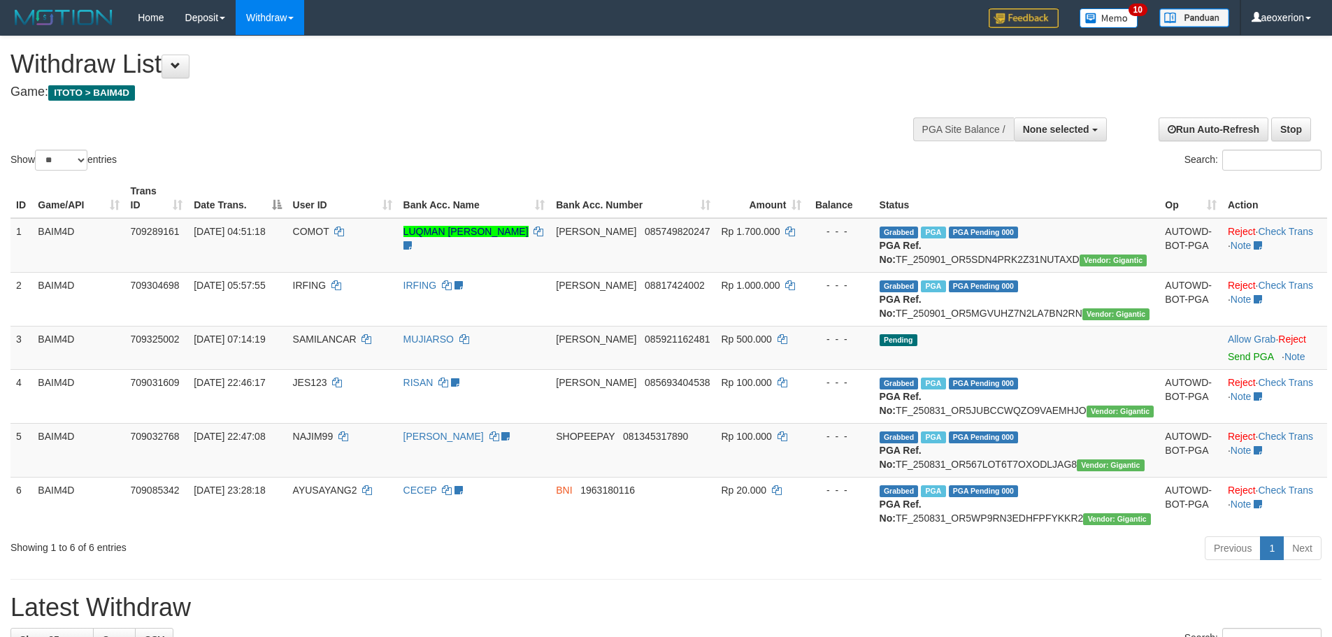
select select
select select "**"
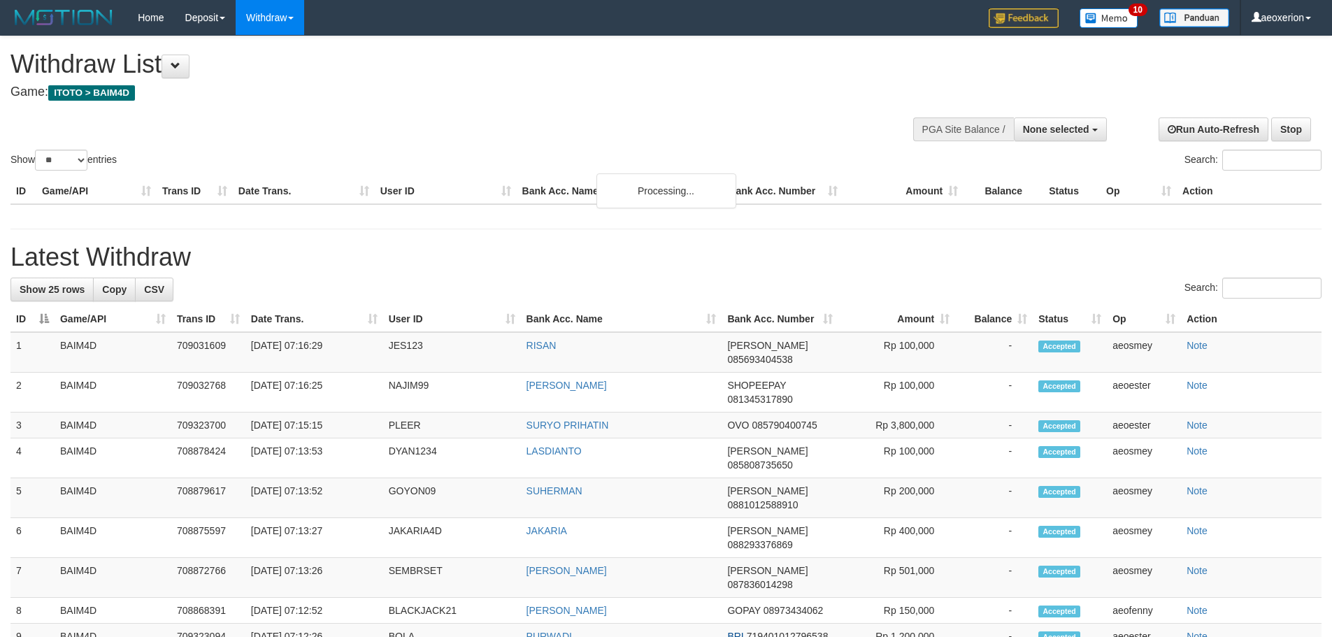
select select
select select "**"
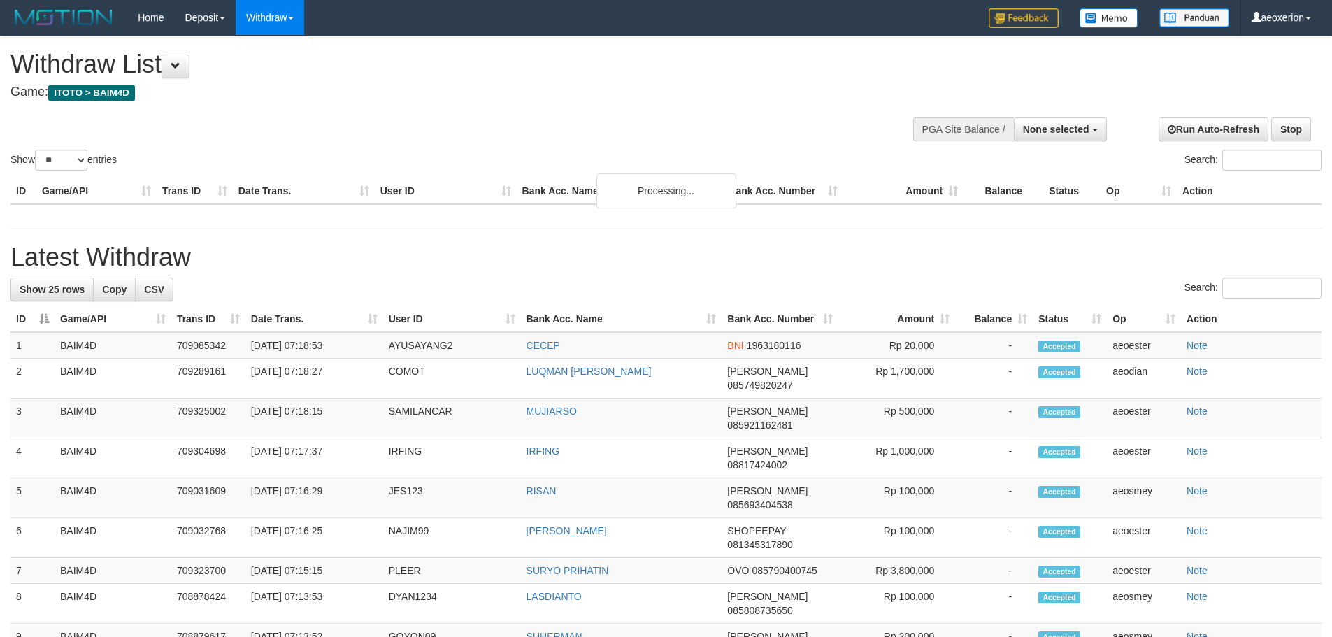
select select
select select "**"
select select
select select "**"
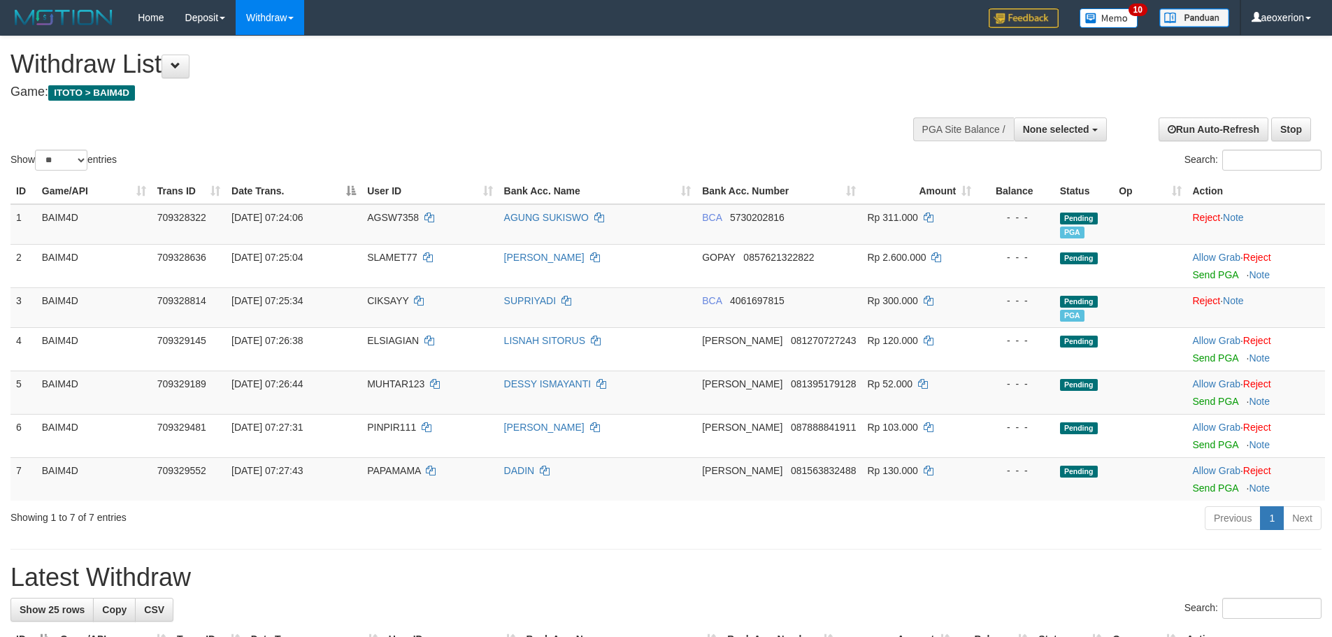
select select
select select "**"
